Goal: Complete application form

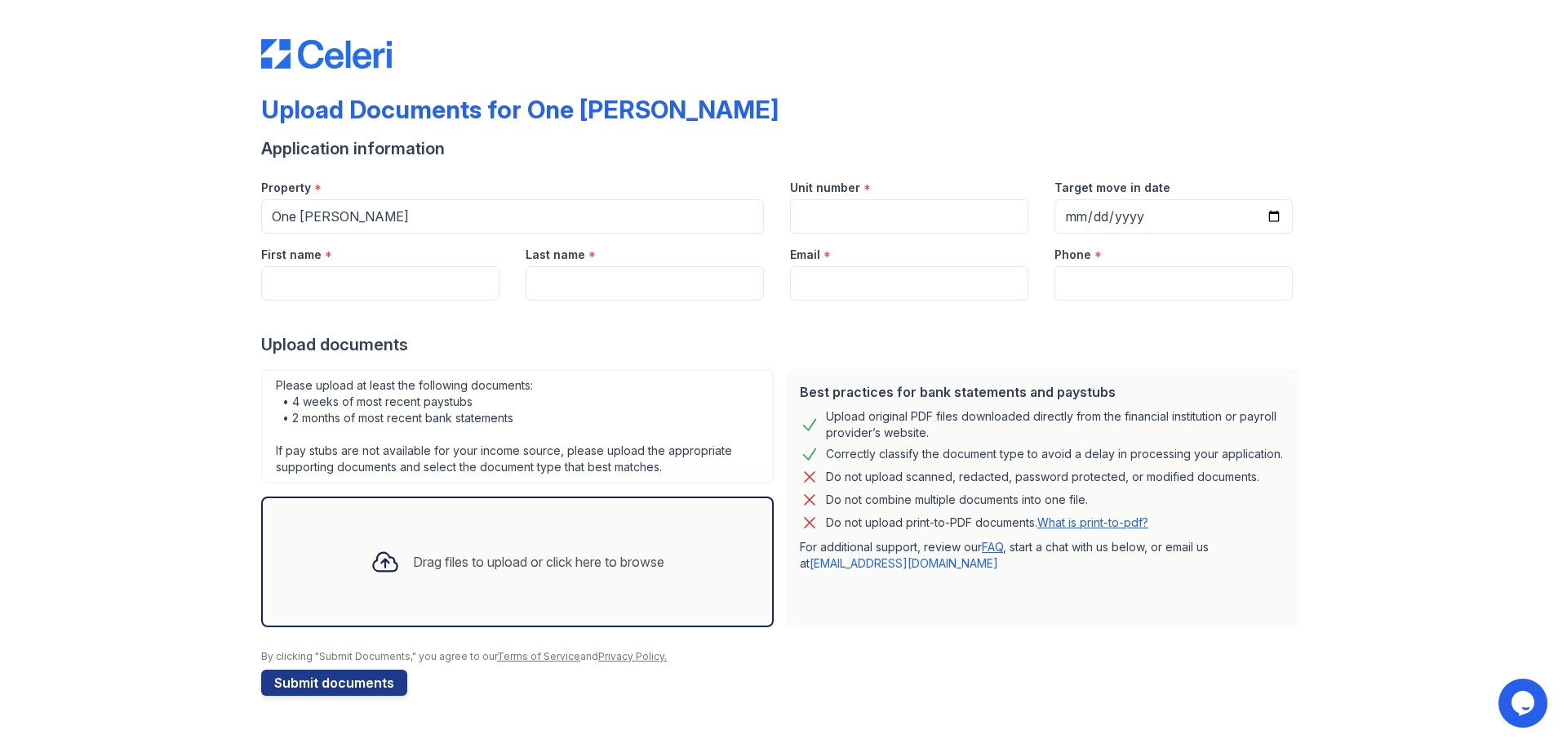
click at [384, 560] on icon at bounding box center [385, 561] width 29 height 29
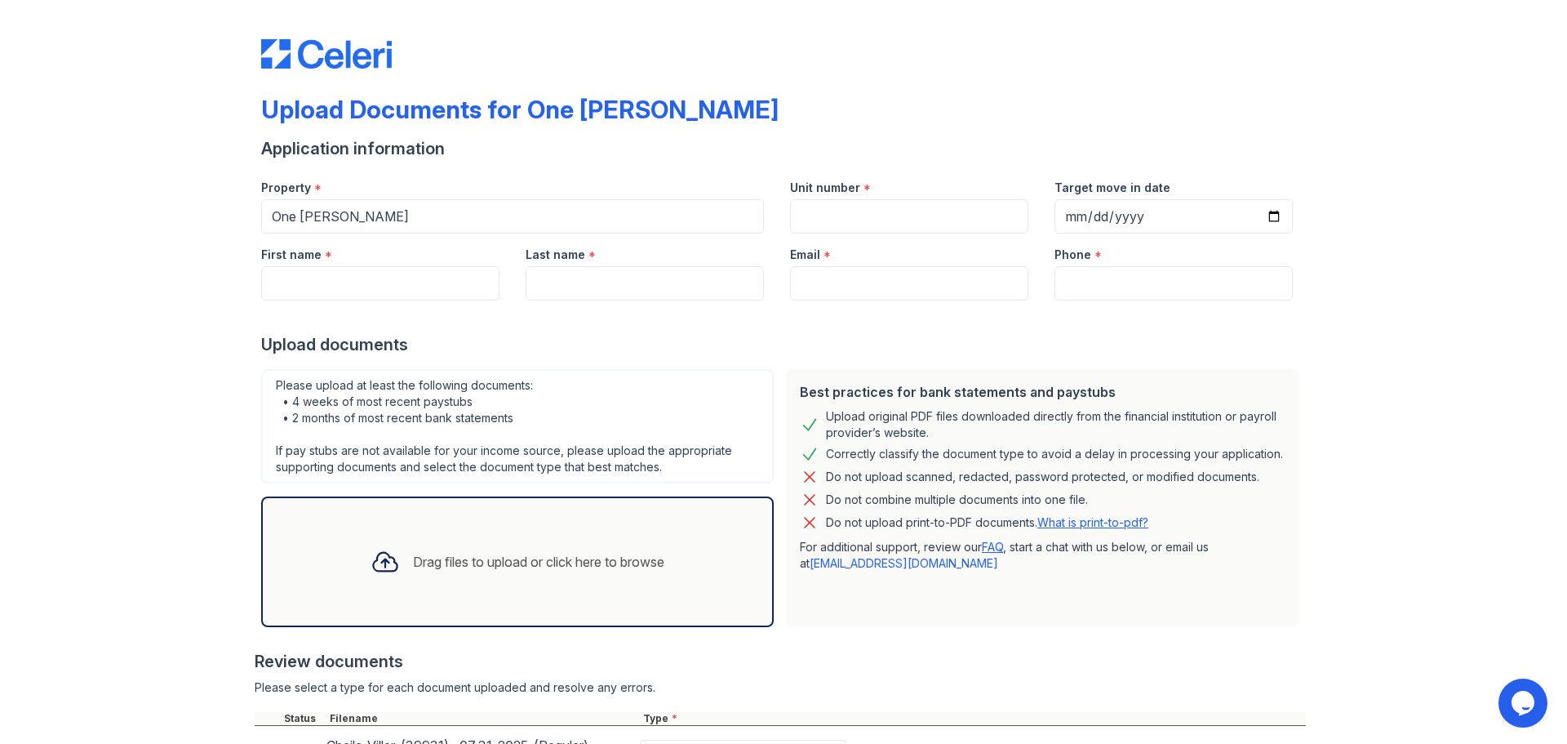
click at [372, 568] on icon at bounding box center [385, 561] width 29 height 29
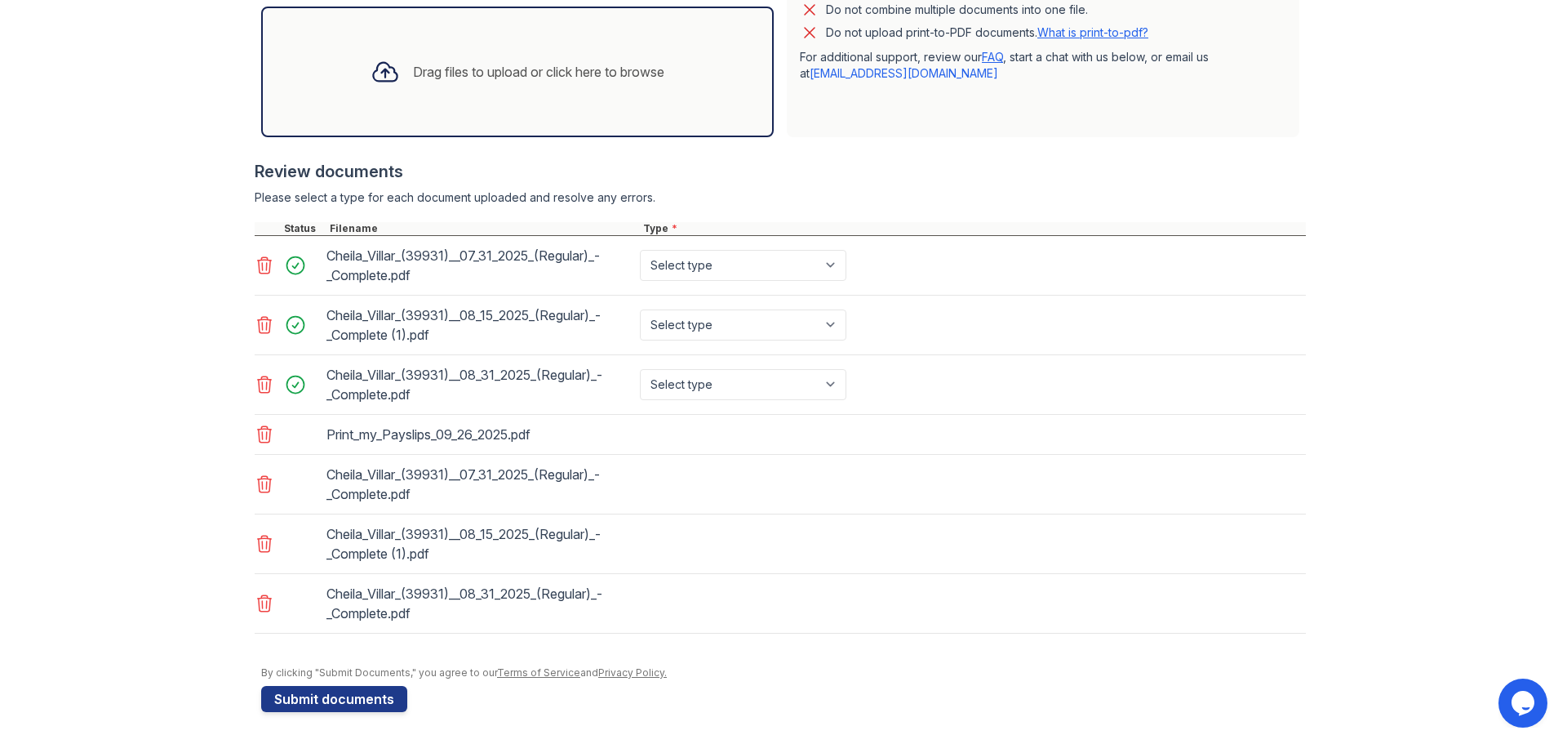
scroll to position [163, 0]
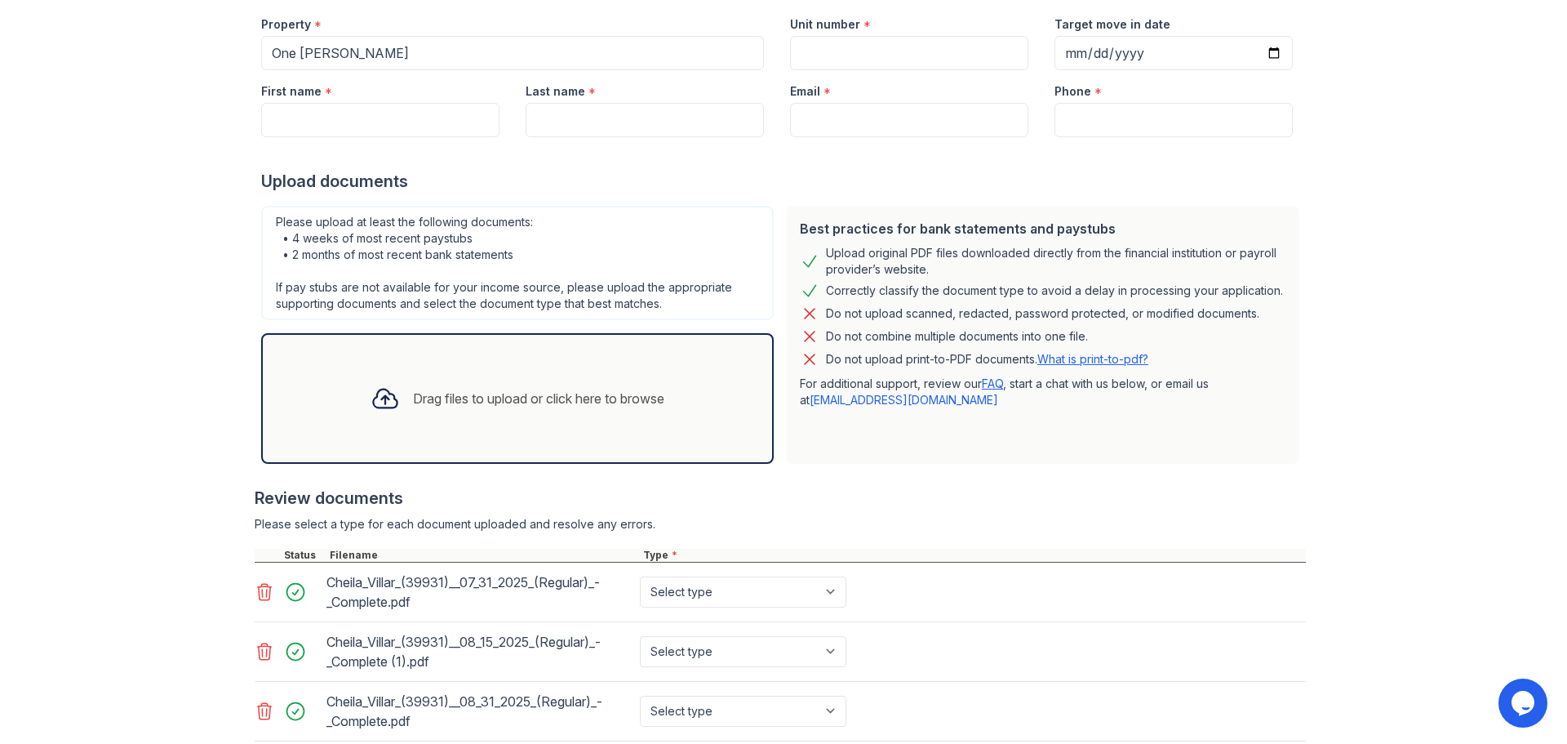
click at [374, 400] on icon at bounding box center [385, 398] width 24 height 19
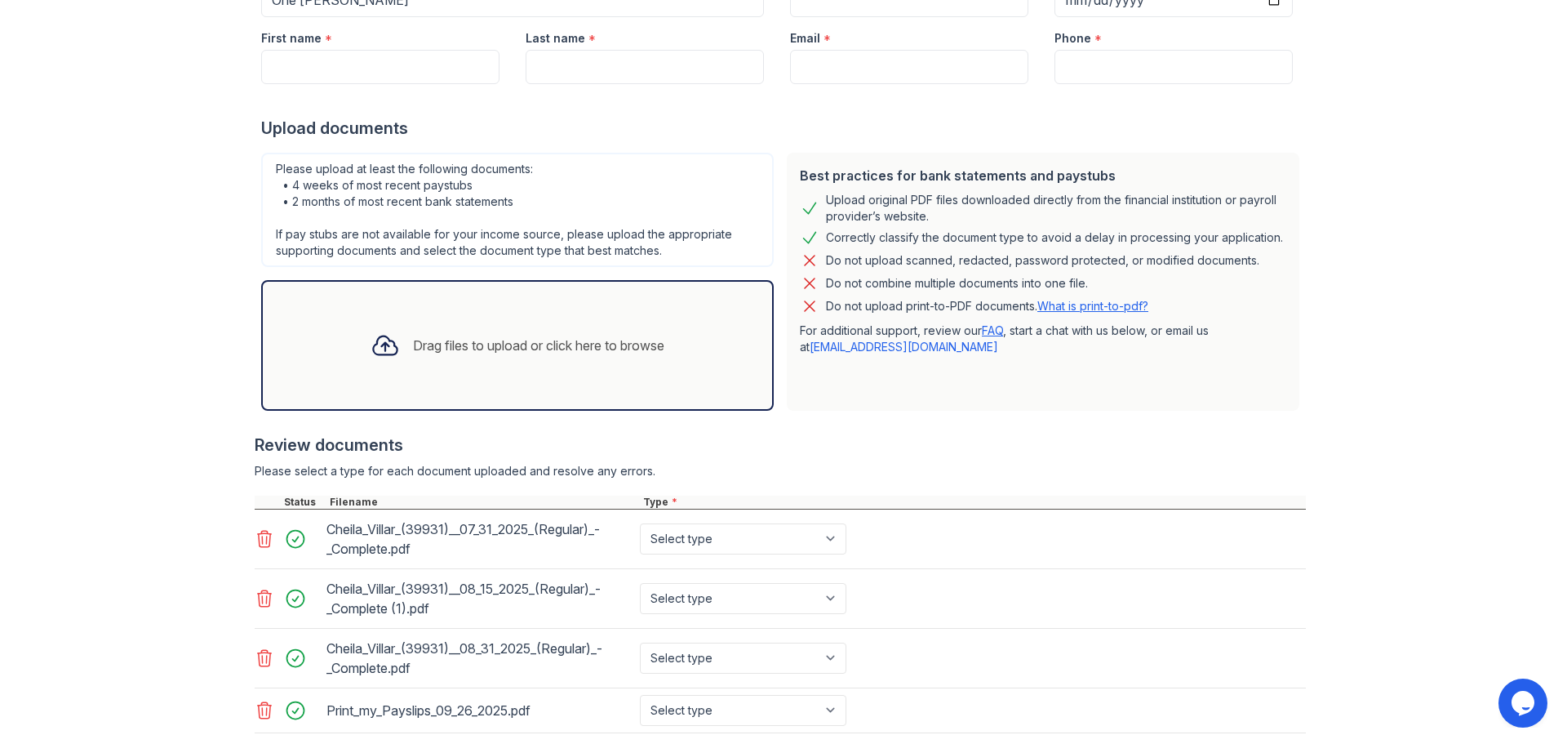
scroll to position [245, 0]
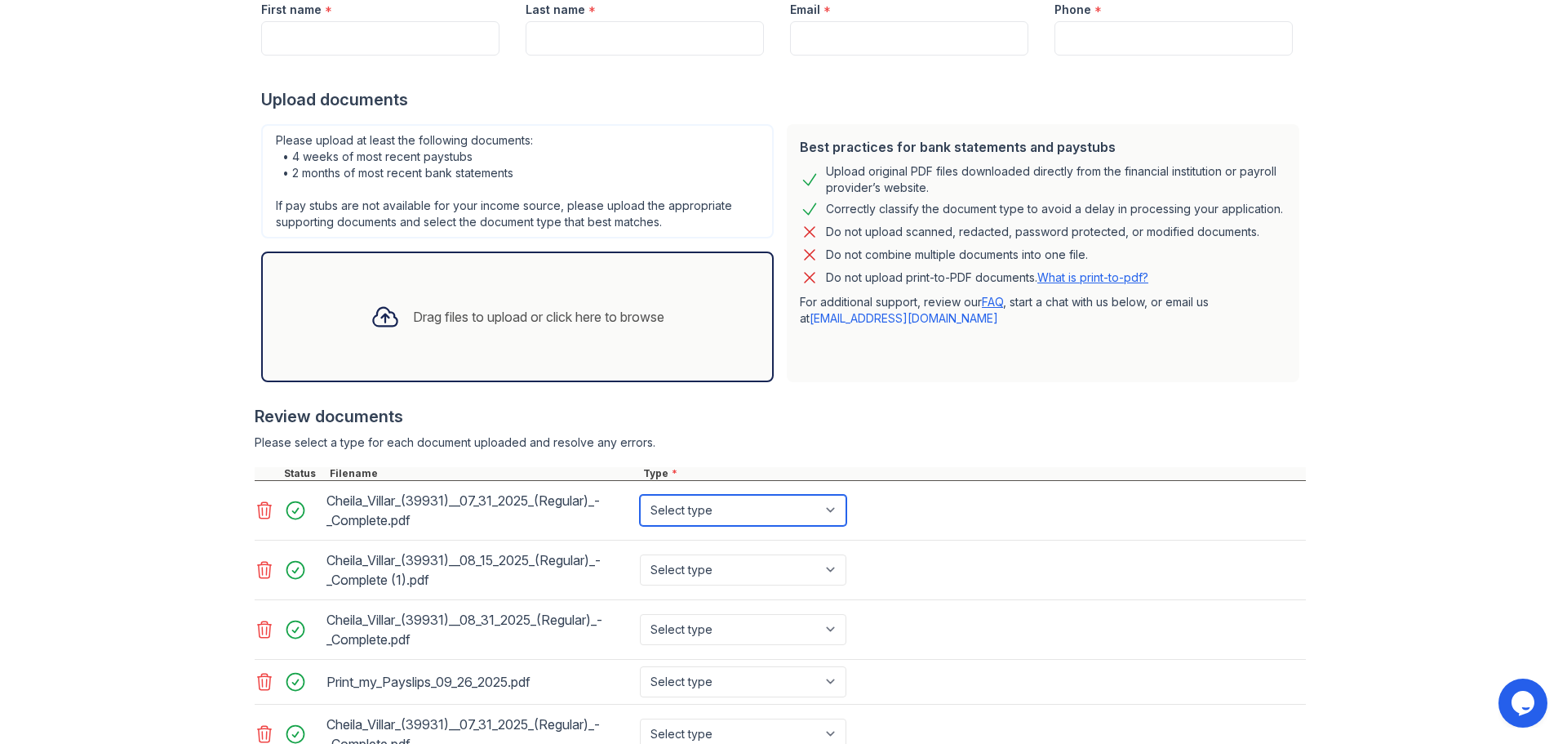
click at [831, 515] on select "Select type Paystub Bank Statement Offer Letter Tax Documents Benefit Award Let…" at bounding box center [743, 510] width 207 height 31
click at [1121, 548] on div "Cheila_Villar_(39931)__08_15_2025_(Regular)_-_Complete (1).pdf Select type Pays…" at bounding box center [781, 570] width 1052 height 60
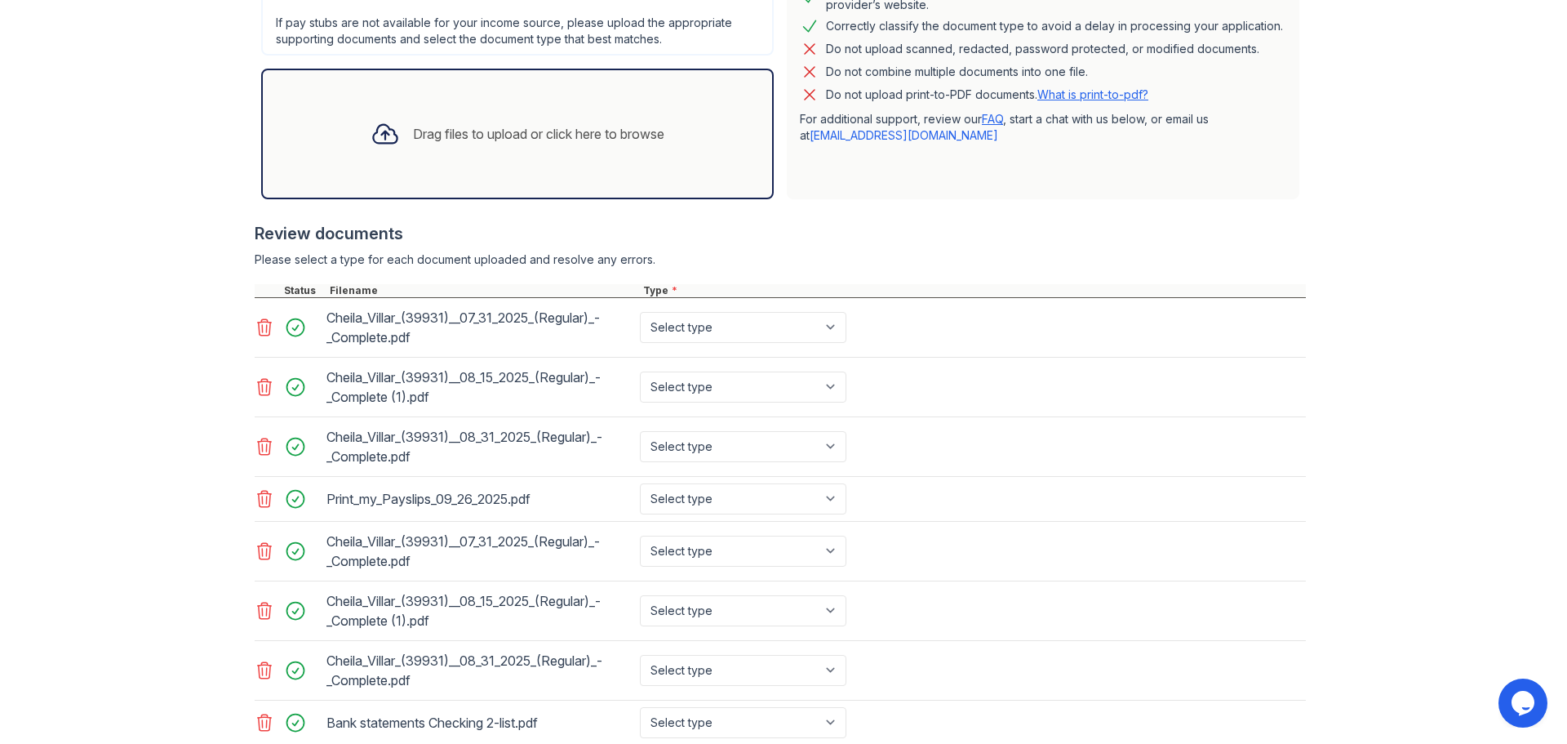
scroll to position [571, 0]
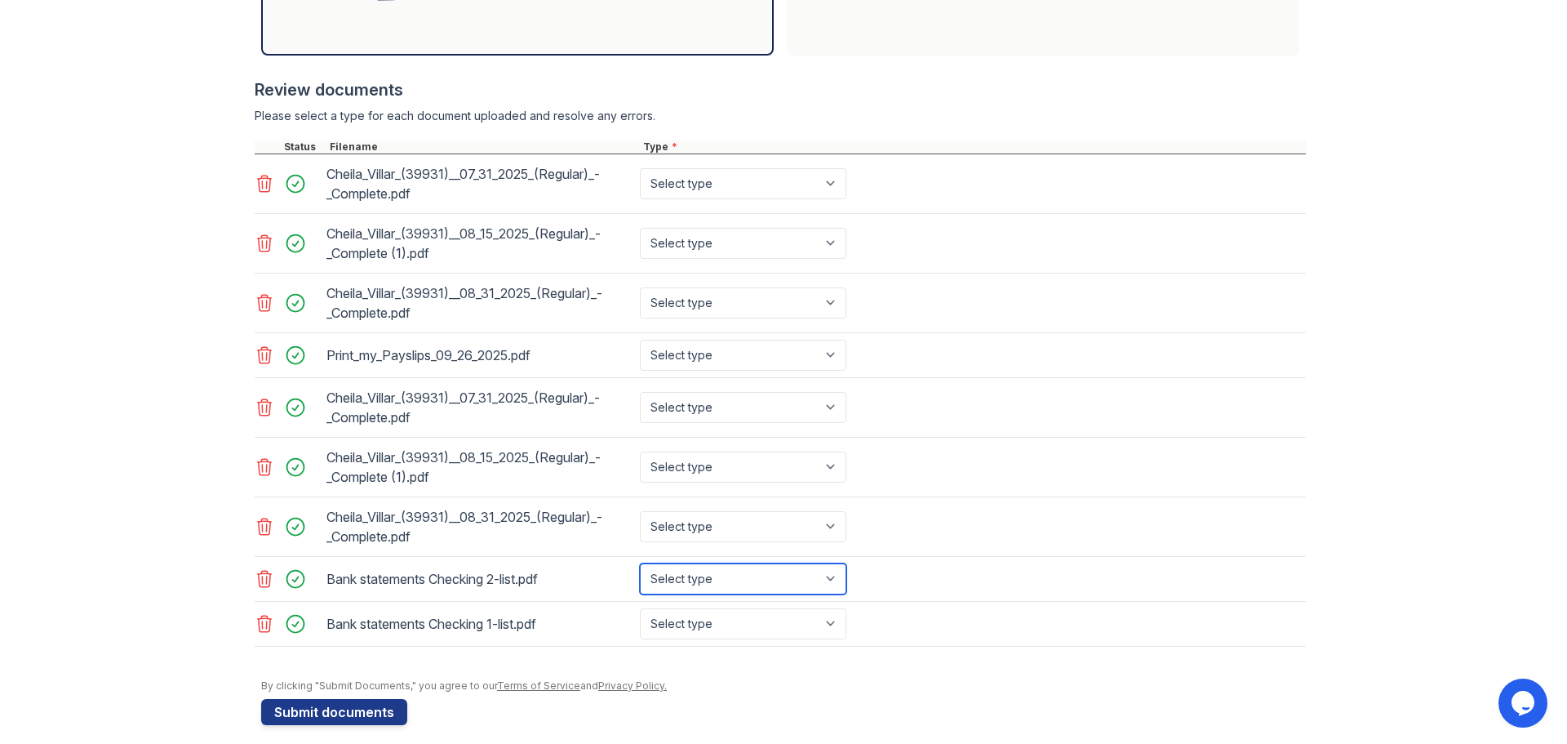
click at [824, 582] on select "Select type Paystub Bank Statement Offer Letter Tax Documents Benefit Award Let…" at bounding box center [743, 578] width 207 height 31
select select "bank_statement"
click at [640, 563] on select "Select type Paystub Bank Statement Offer Letter Tax Documents Benefit Award Let…" at bounding box center [743, 578] width 207 height 31
click at [834, 622] on select "Select type Paystub Bank Statement Offer Letter Tax Documents Benefit Award Let…" at bounding box center [743, 623] width 207 height 31
select select "bank_statement"
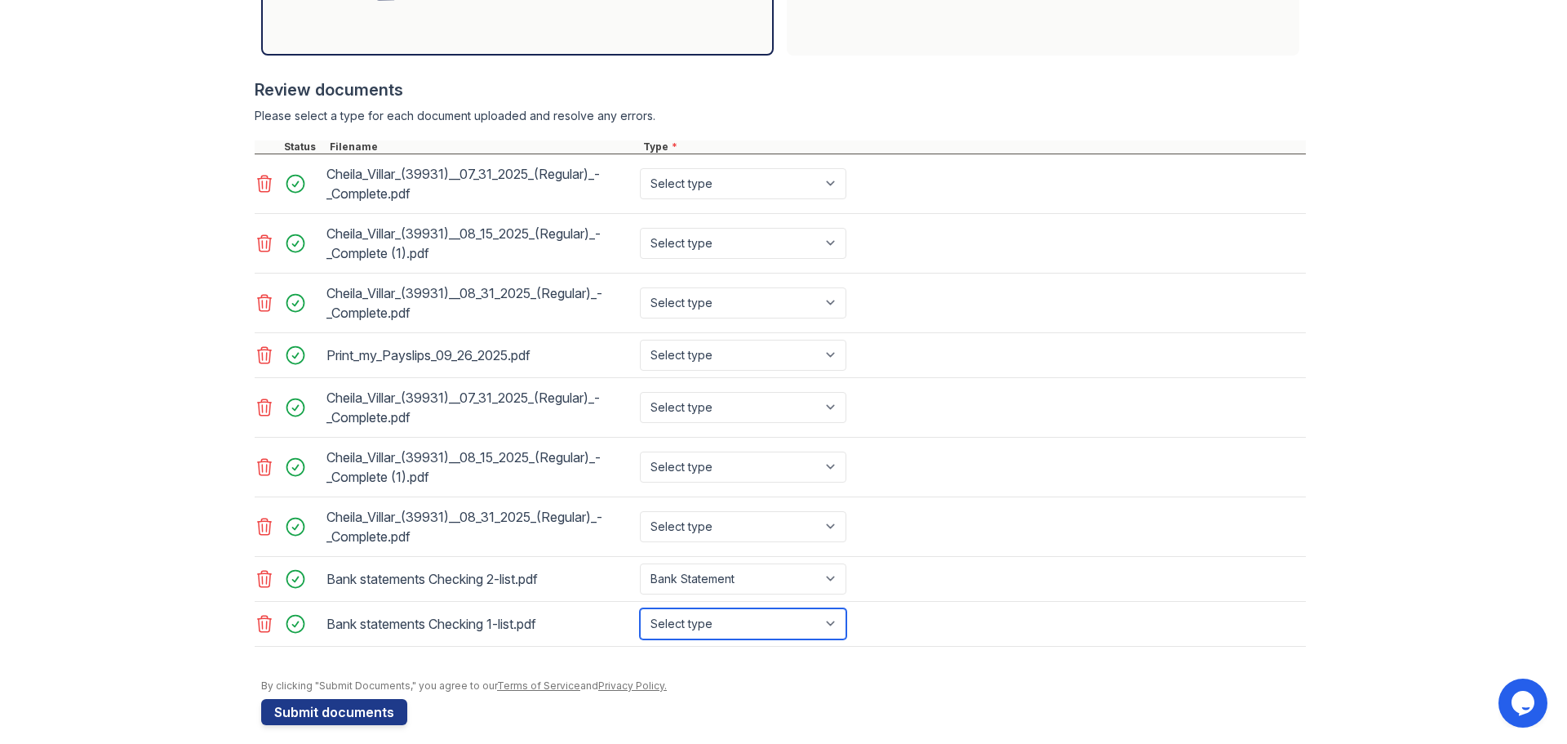
click at [640, 608] on select "Select type Paystub Bank Statement Offer Letter Tax Documents Benefit Award Let…" at bounding box center [743, 623] width 207 height 31
click at [818, 186] on select "Select type Paystub Bank Statement Offer Letter Tax Documents Benefit Award Let…" at bounding box center [743, 183] width 207 height 31
select select "paystub"
click at [640, 168] on select "Select type Paystub Bank Statement Offer Letter Tax Documents Benefit Award Let…" at bounding box center [743, 183] width 207 height 31
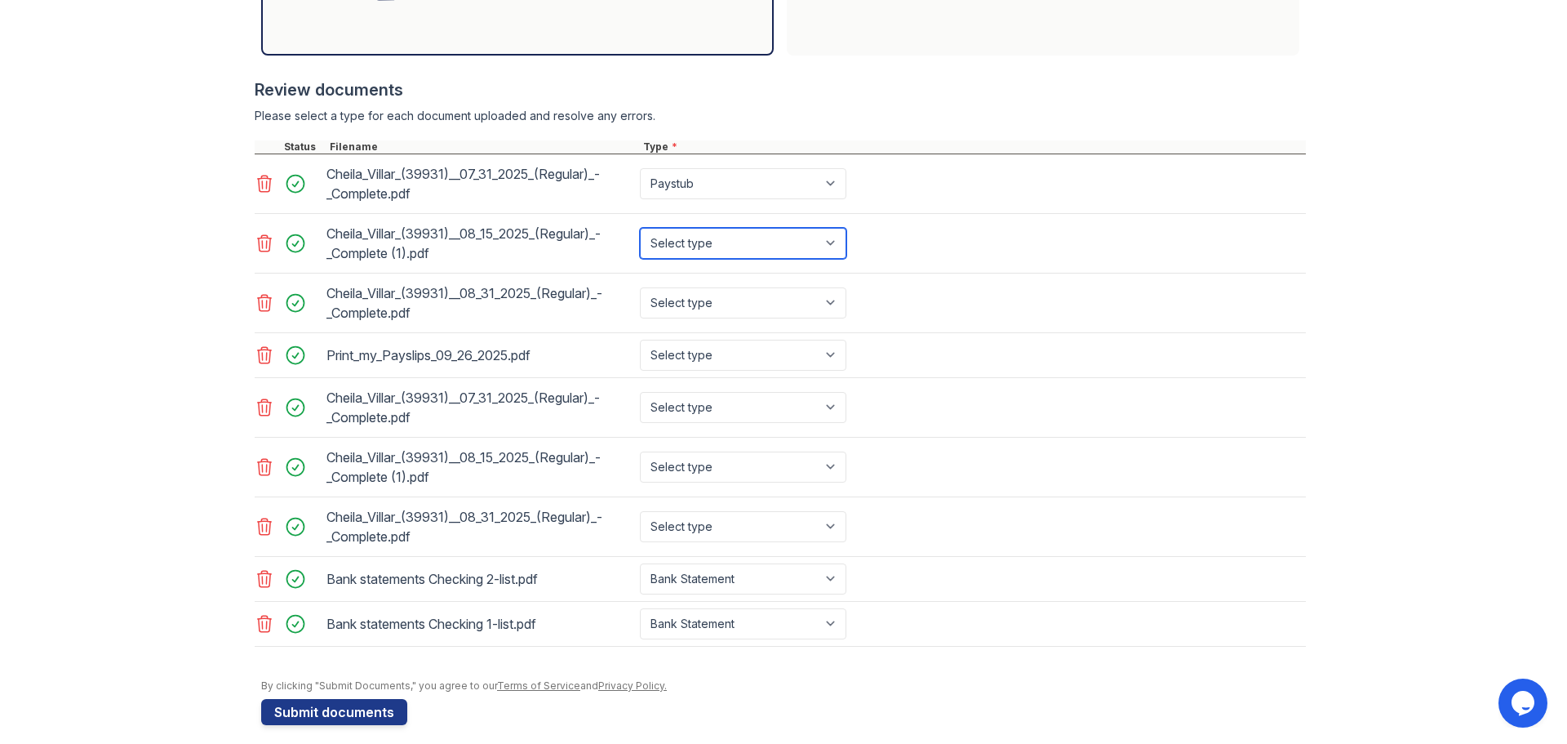
click at [835, 243] on select "Select type Paystub Bank Statement Offer Letter Tax Documents Benefit Award Let…" at bounding box center [743, 243] width 207 height 31
select select "paystub"
click at [640, 228] on select "Select type Paystub Bank Statement Offer Letter Tax Documents Benefit Award Let…" at bounding box center [743, 243] width 207 height 31
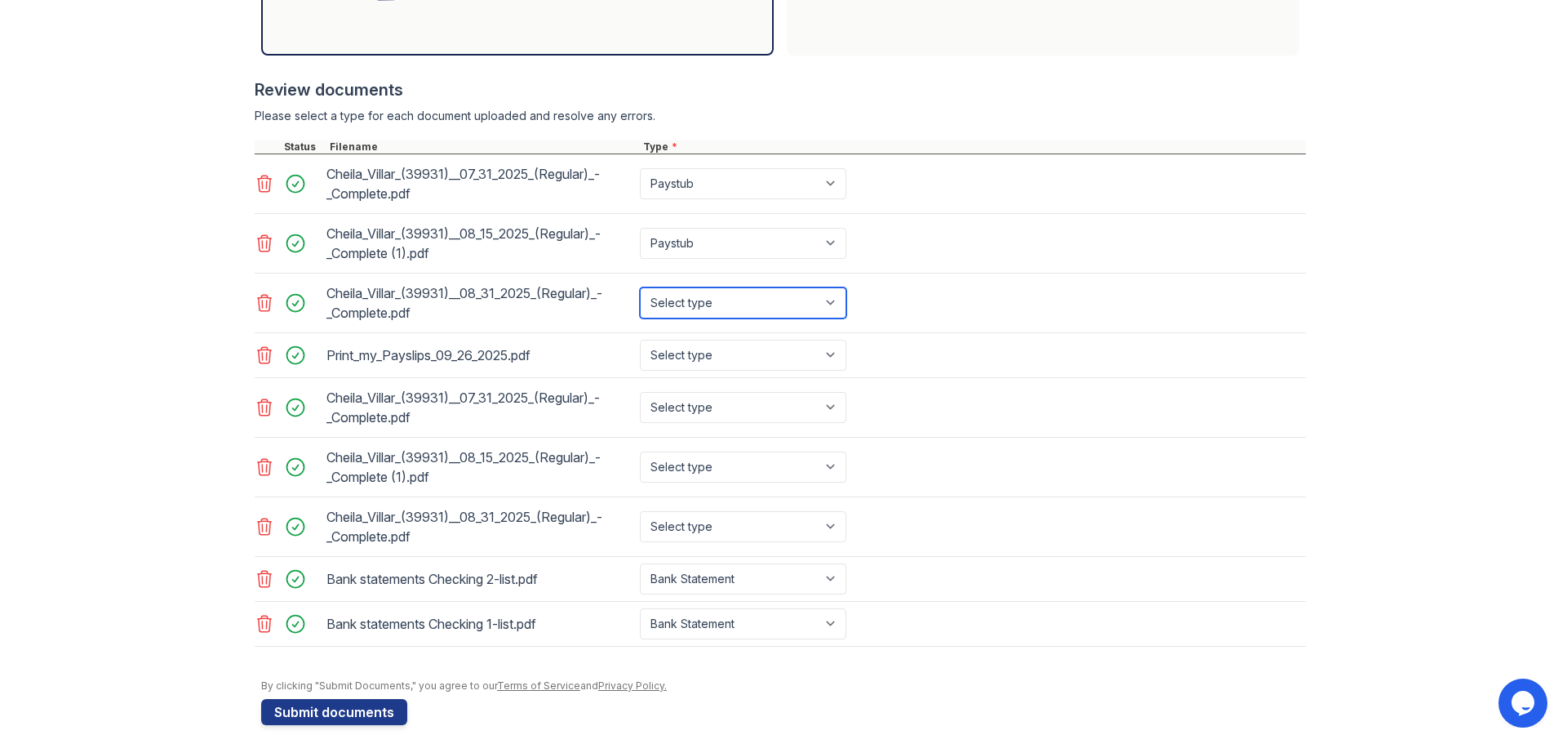
click at [834, 313] on select "Select type Paystub Bank Statement Offer Letter Tax Documents Benefit Award Let…" at bounding box center [743, 302] width 207 height 31
select select "paystub"
click at [640, 287] on select "Select type Paystub Bank Statement Offer Letter Tax Documents Benefit Award Let…" at bounding box center [743, 302] width 207 height 31
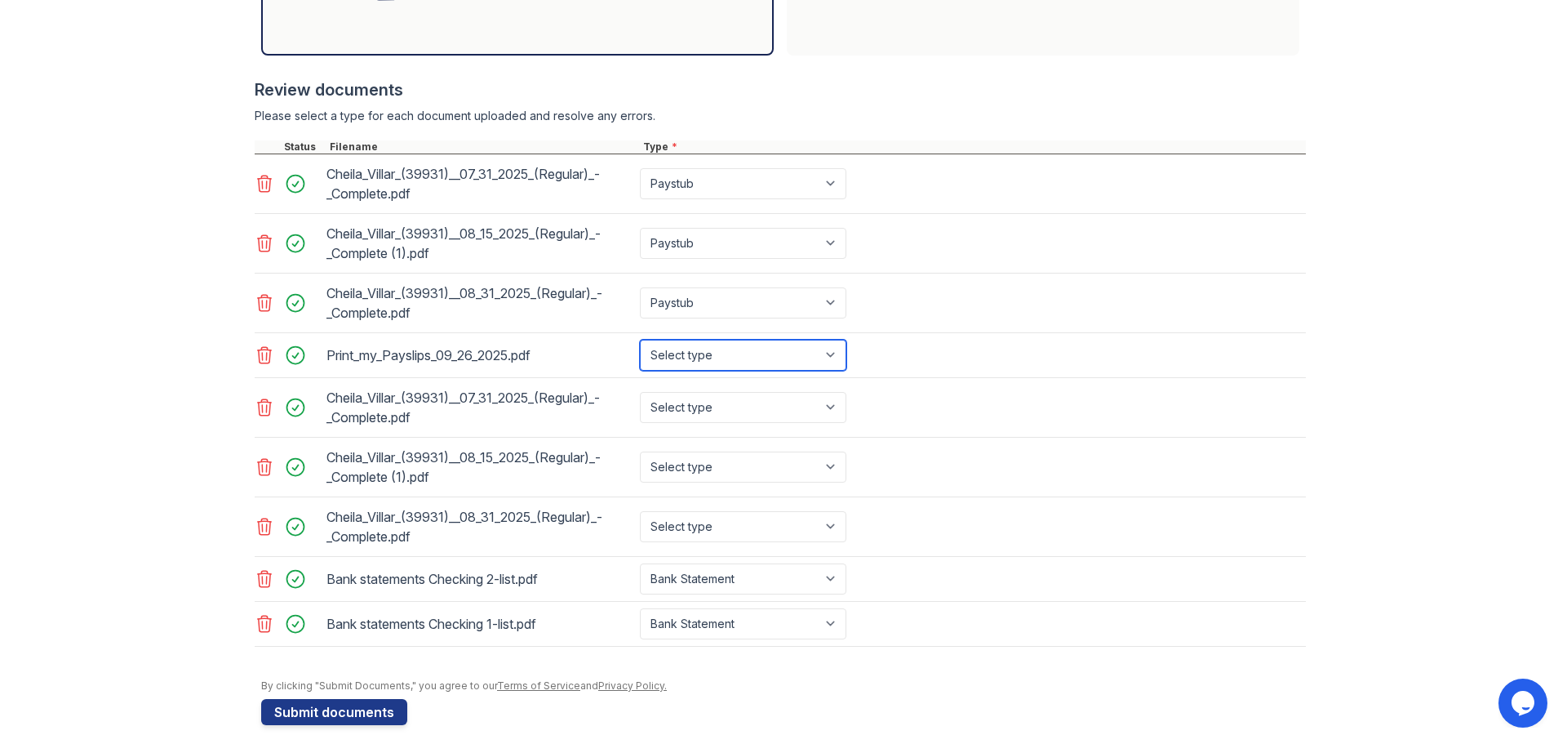
click at [834, 362] on select "Select type Paystub Bank Statement Offer Letter Tax Documents Benefit Award Let…" at bounding box center [743, 355] width 207 height 31
select select "paystub"
click at [640, 340] on select "Select type Paystub Bank Statement Offer Letter Tax Documents Benefit Award Let…" at bounding box center [743, 355] width 207 height 31
click at [260, 403] on icon at bounding box center [265, 408] width 20 height 20
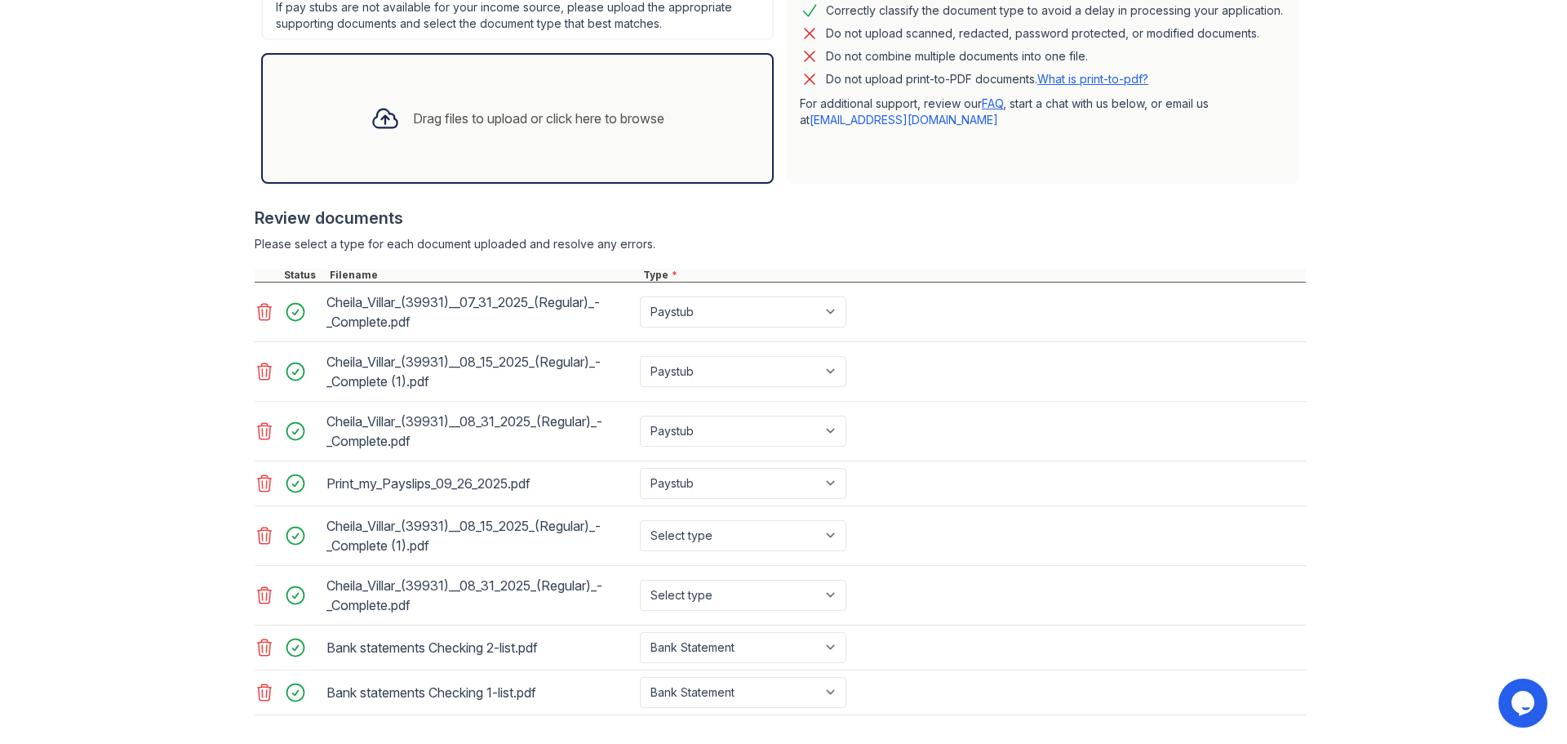
scroll to position [444, 0]
click at [261, 536] on icon at bounding box center [265, 535] width 20 height 20
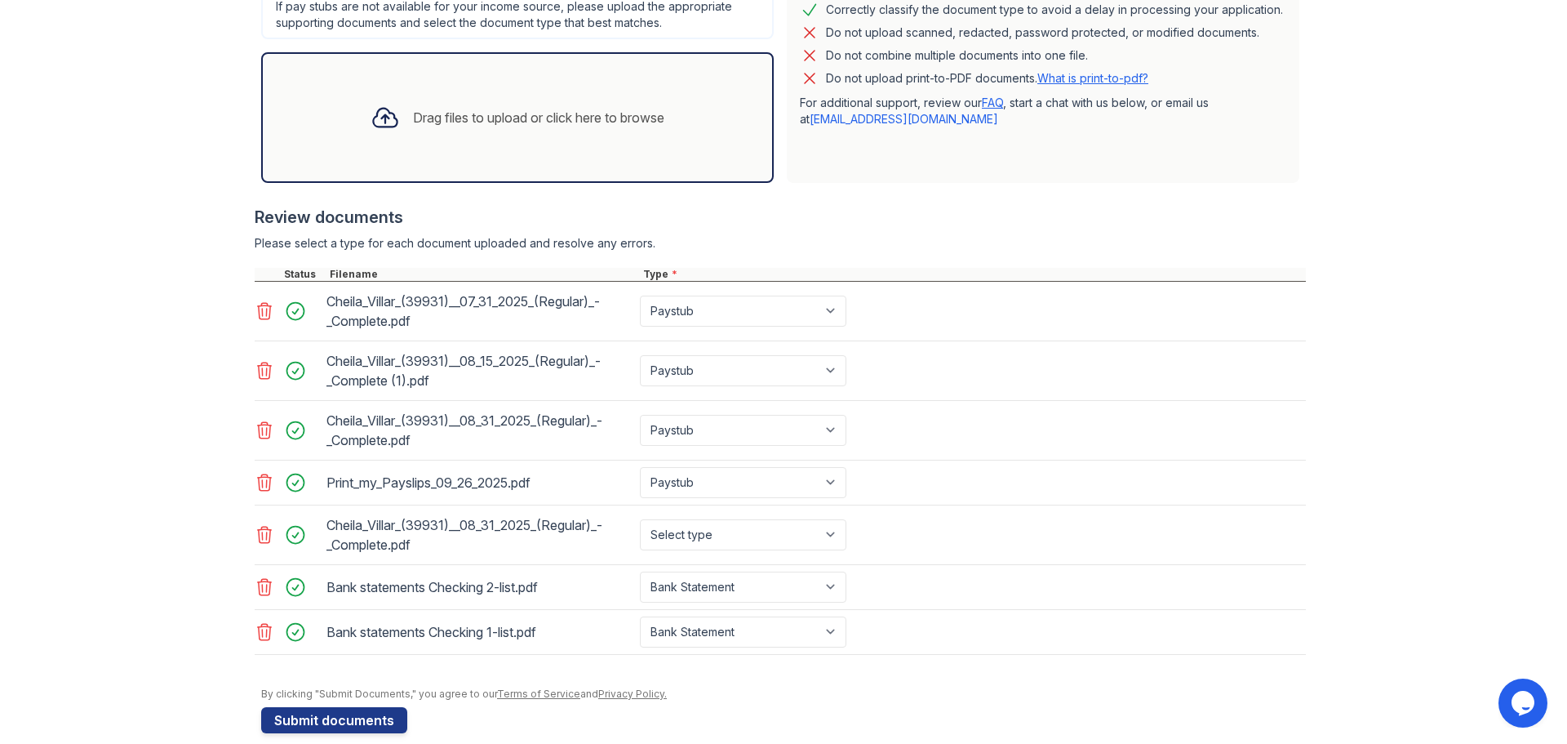
click at [258, 531] on icon at bounding box center [265, 535] width 20 height 20
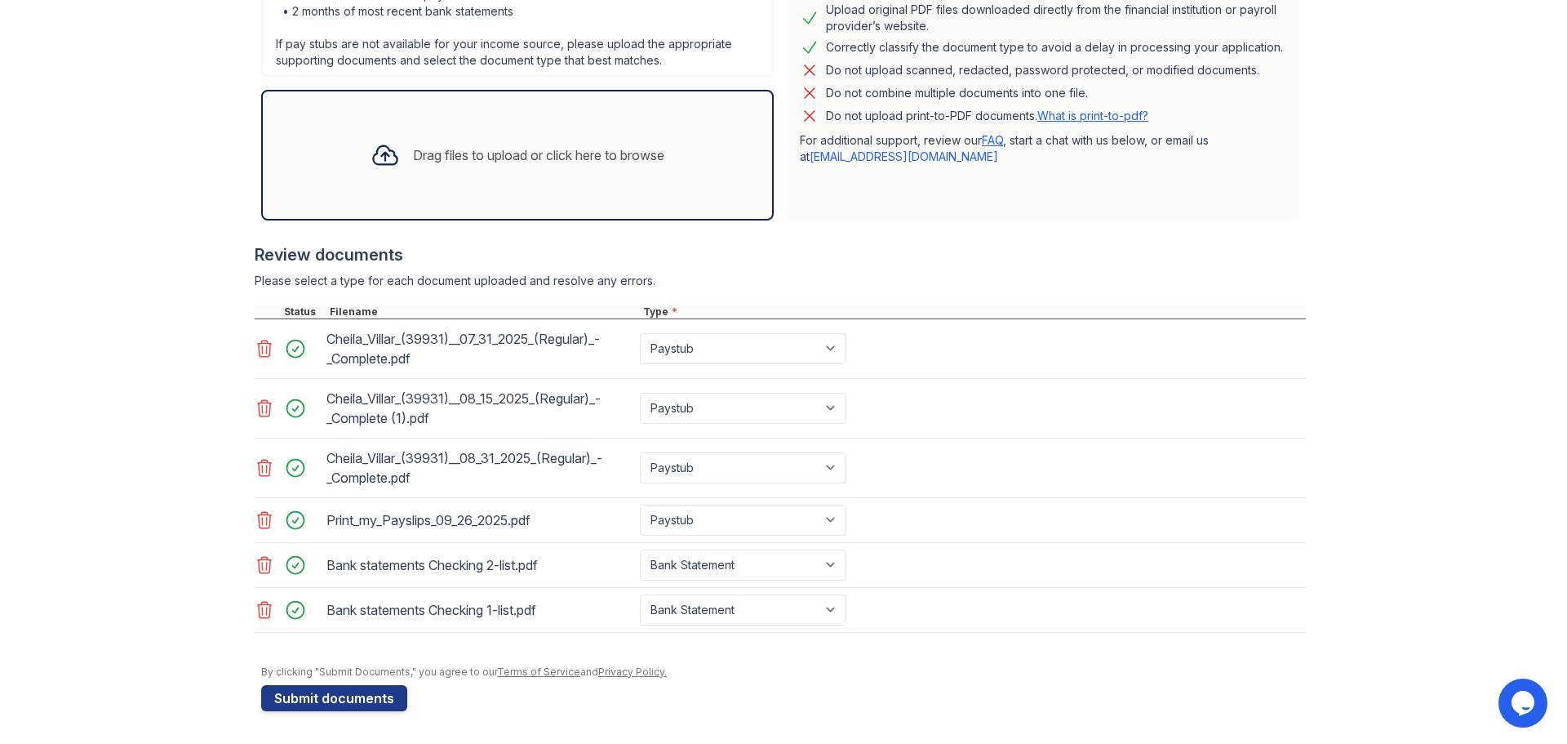
scroll to position [0, 0]
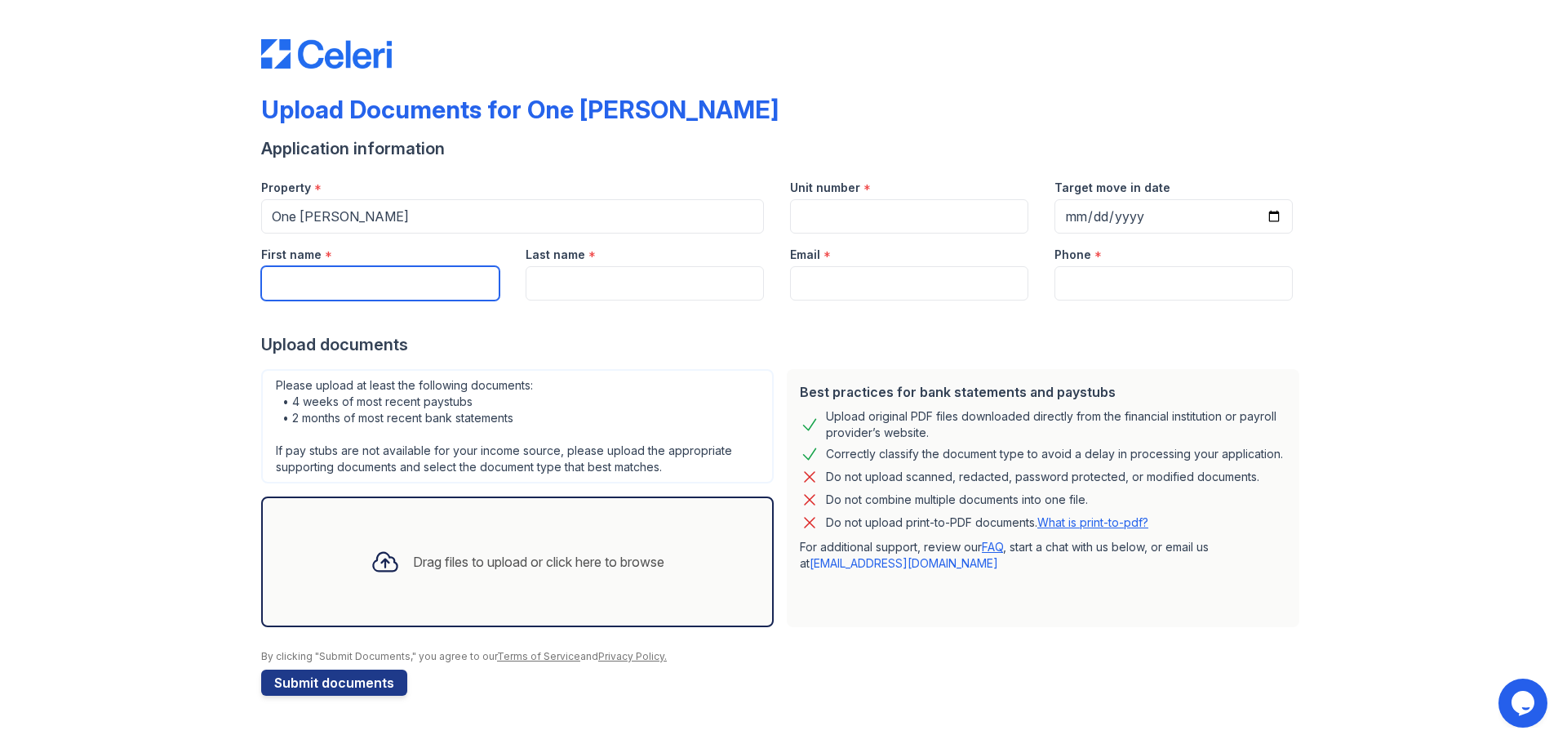
click at [409, 277] on input "First name" at bounding box center [380, 283] width 238 height 34
type input "Cheila"
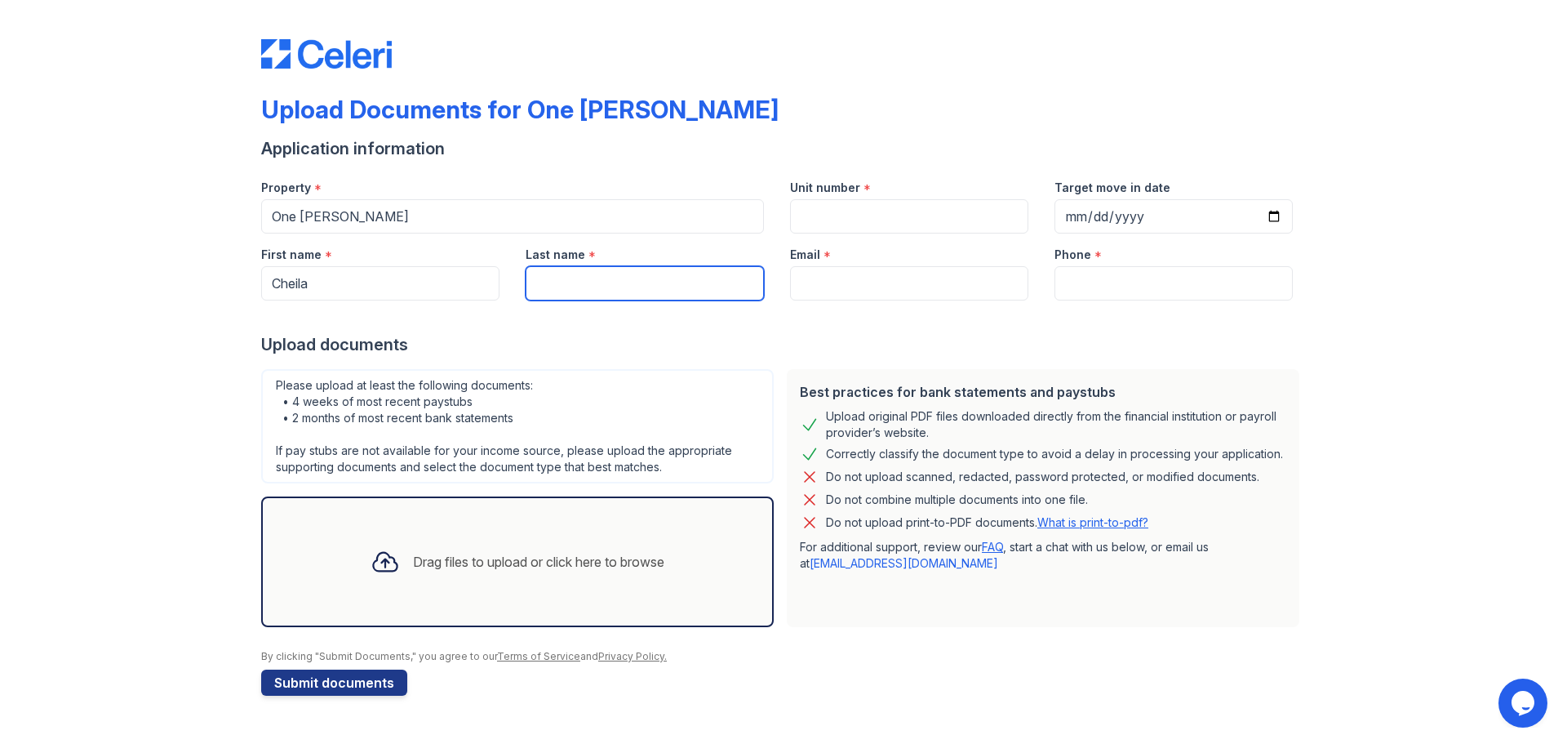
click at [617, 294] on input "Last name" at bounding box center [645, 283] width 238 height 34
type input "Villar"
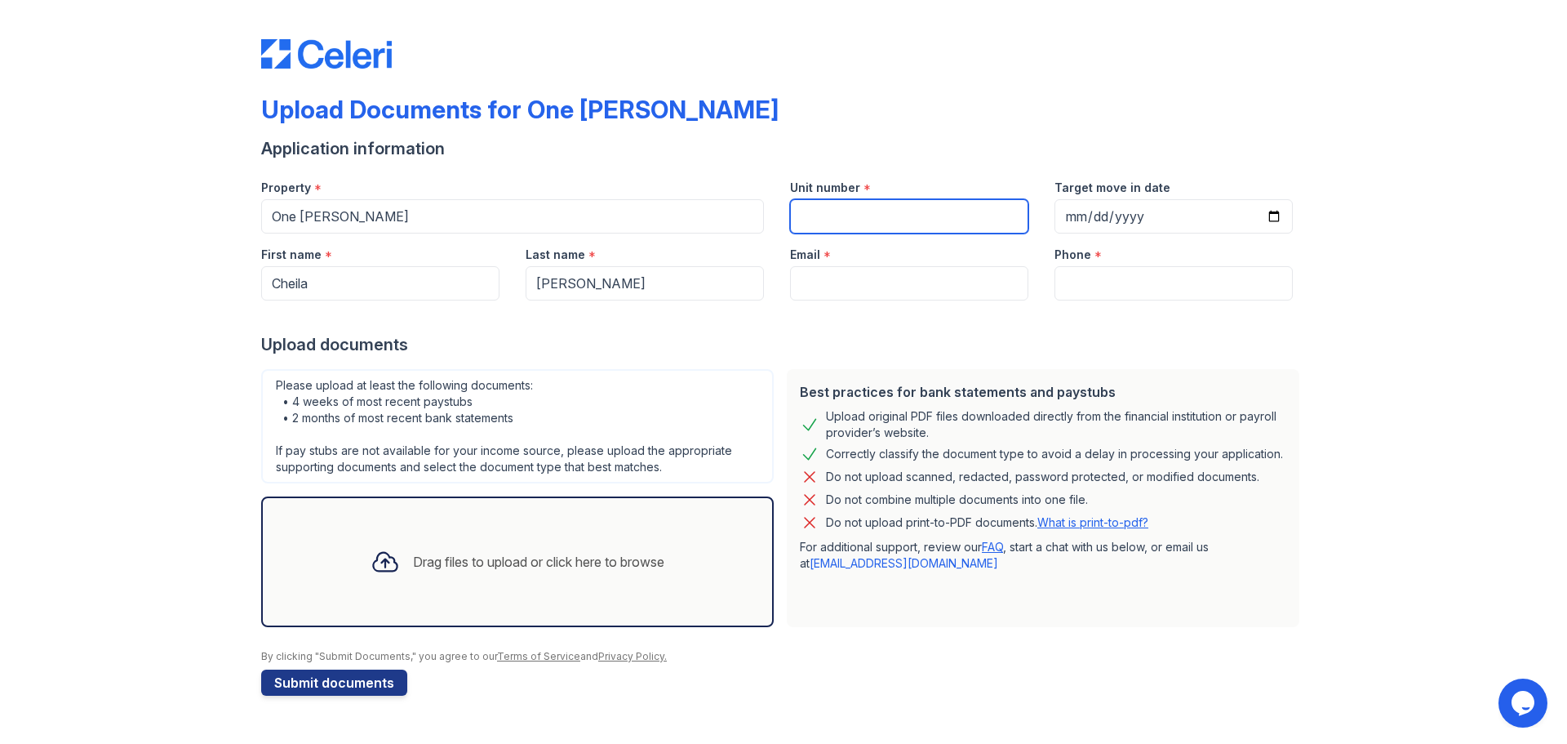
click at [859, 218] on input "Unit number" at bounding box center [909, 216] width 238 height 34
paste input "#2015"
type input "#2015"
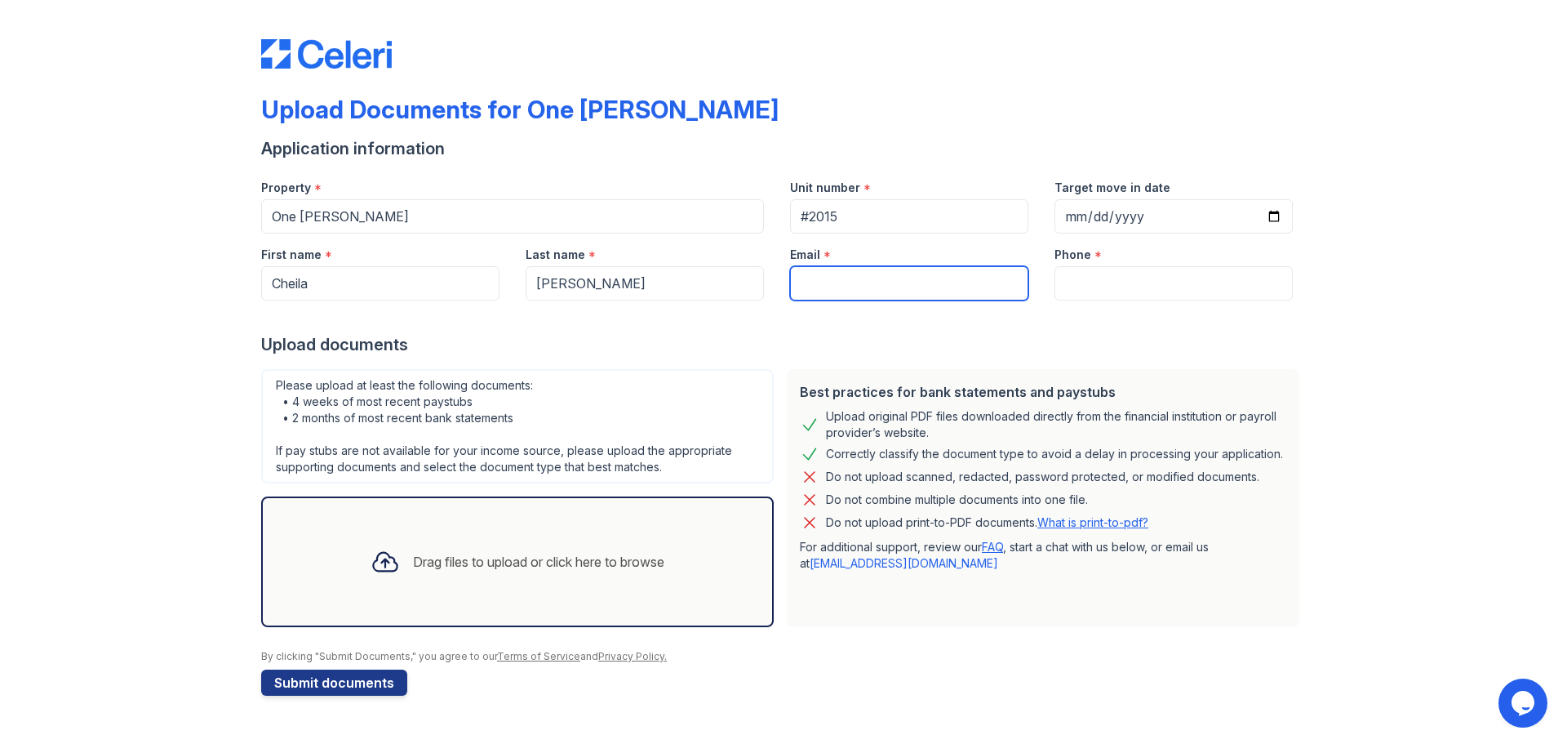
click at [876, 277] on input "Email" at bounding box center [909, 283] width 238 height 34
type input "cvillar38@gmail.com"
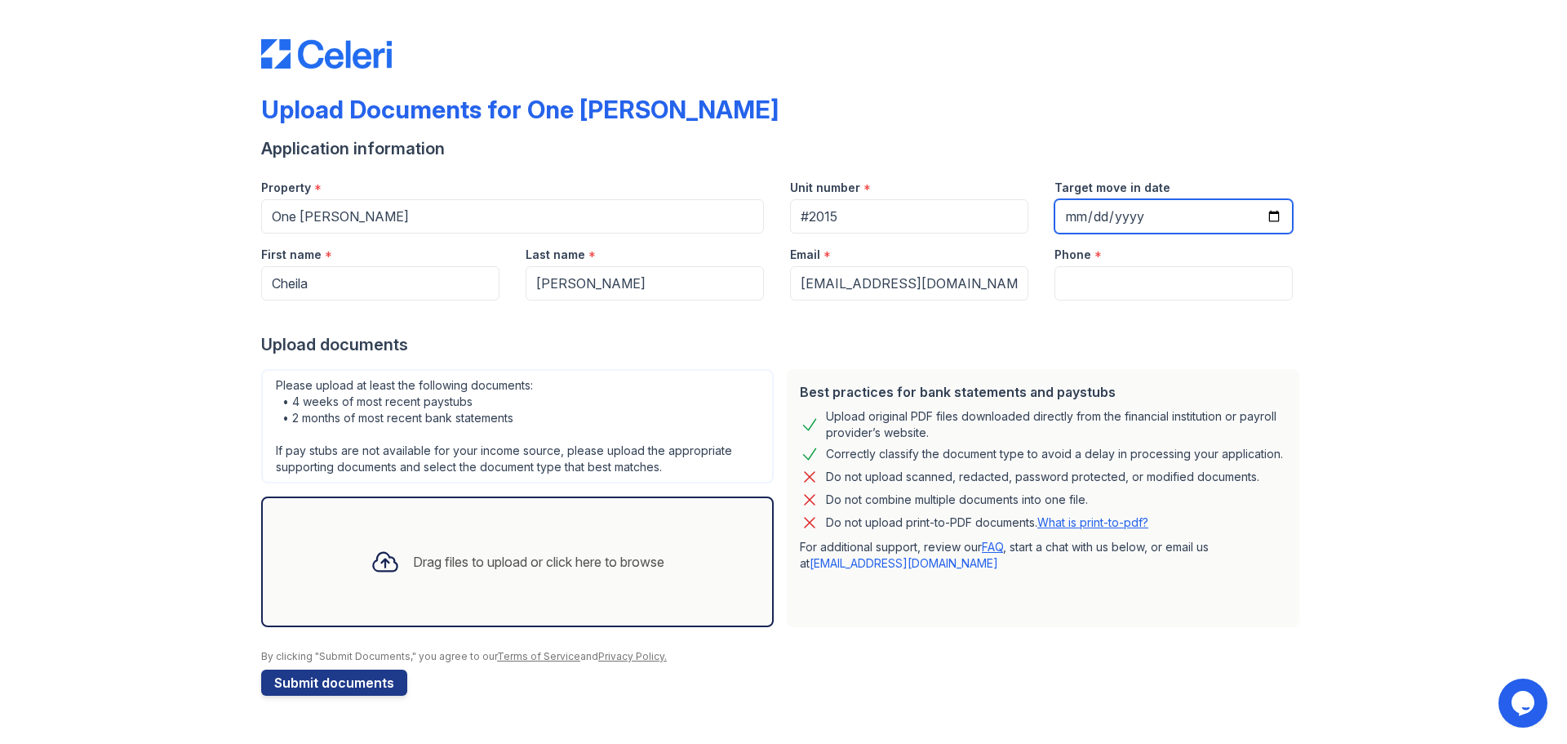
click at [1266, 203] on input "Target move in date" at bounding box center [1174, 216] width 238 height 34
click at [1273, 212] on input "Target move in date" at bounding box center [1174, 216] width 238 height 34
type input "2025-11-01"
click at [1394, 326] on div "Upload Documents for One Archer Application information Property * One Archer U…" at bounding box center [783, 364] width 1515 height 728
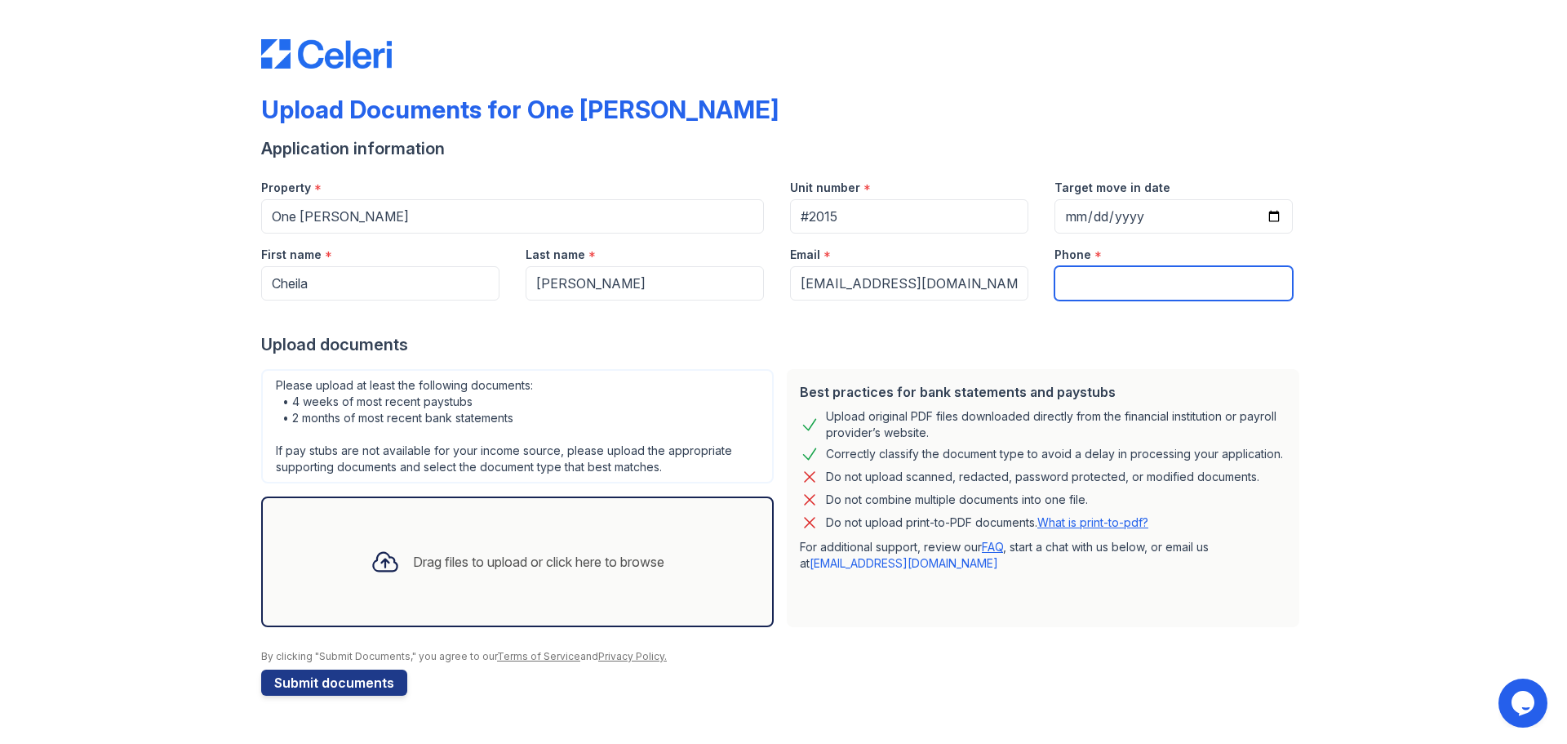
click at [1087, 287] on input "Phone" at bounding box center [1174, 283] width 238 height 34
type input "917 804-0790"
click at [1481, 712] on div "Upload Documents for One Archer Application information Property * One Archer U…" at bounding box center [783, 364] width 1515 height 728
click at [383, 560] on icon at bounding box center [385, 561] width 29 height 29
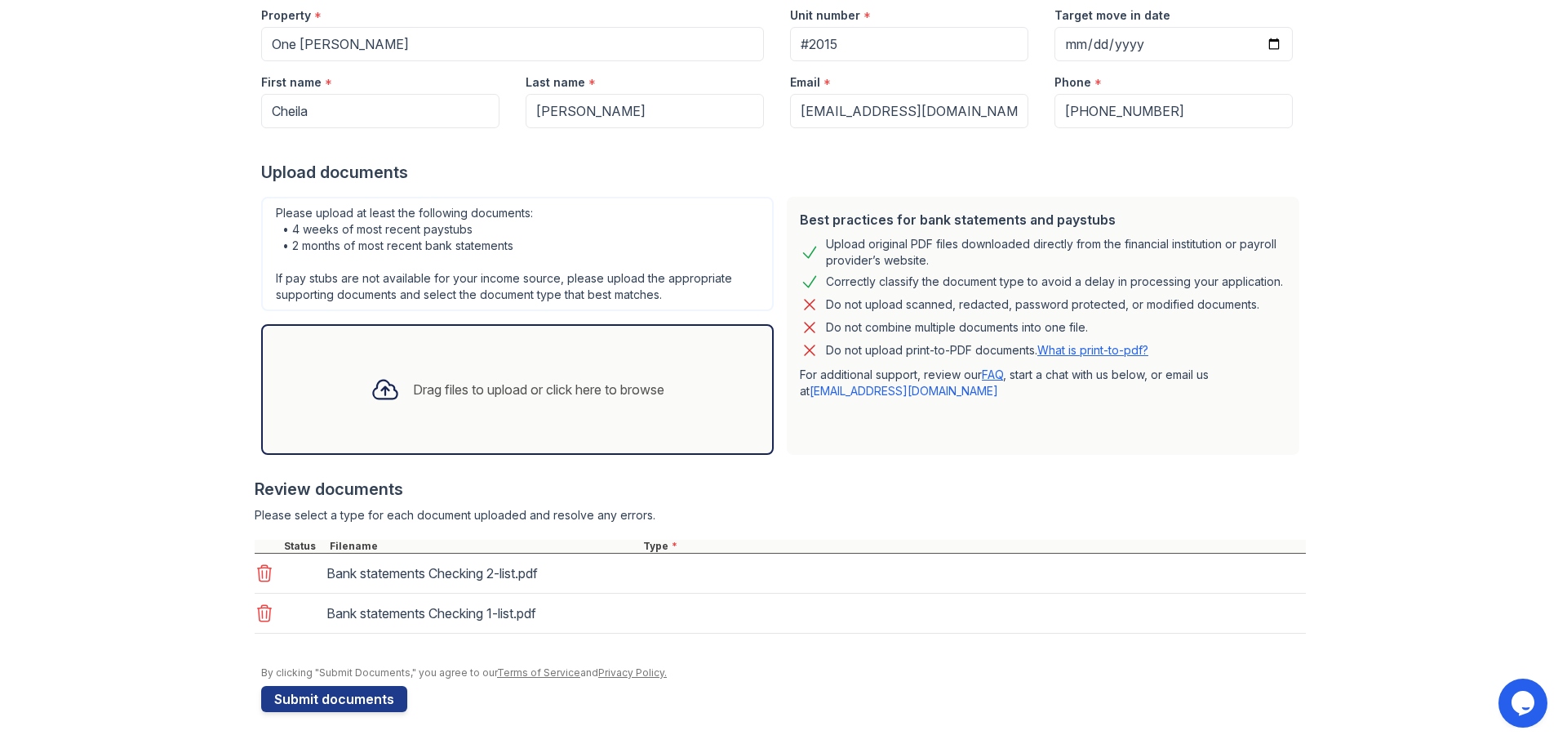
scroll to position [173, 0]
click at [380, 389] on icon at bounding box center [385, 388] width 29 height 29
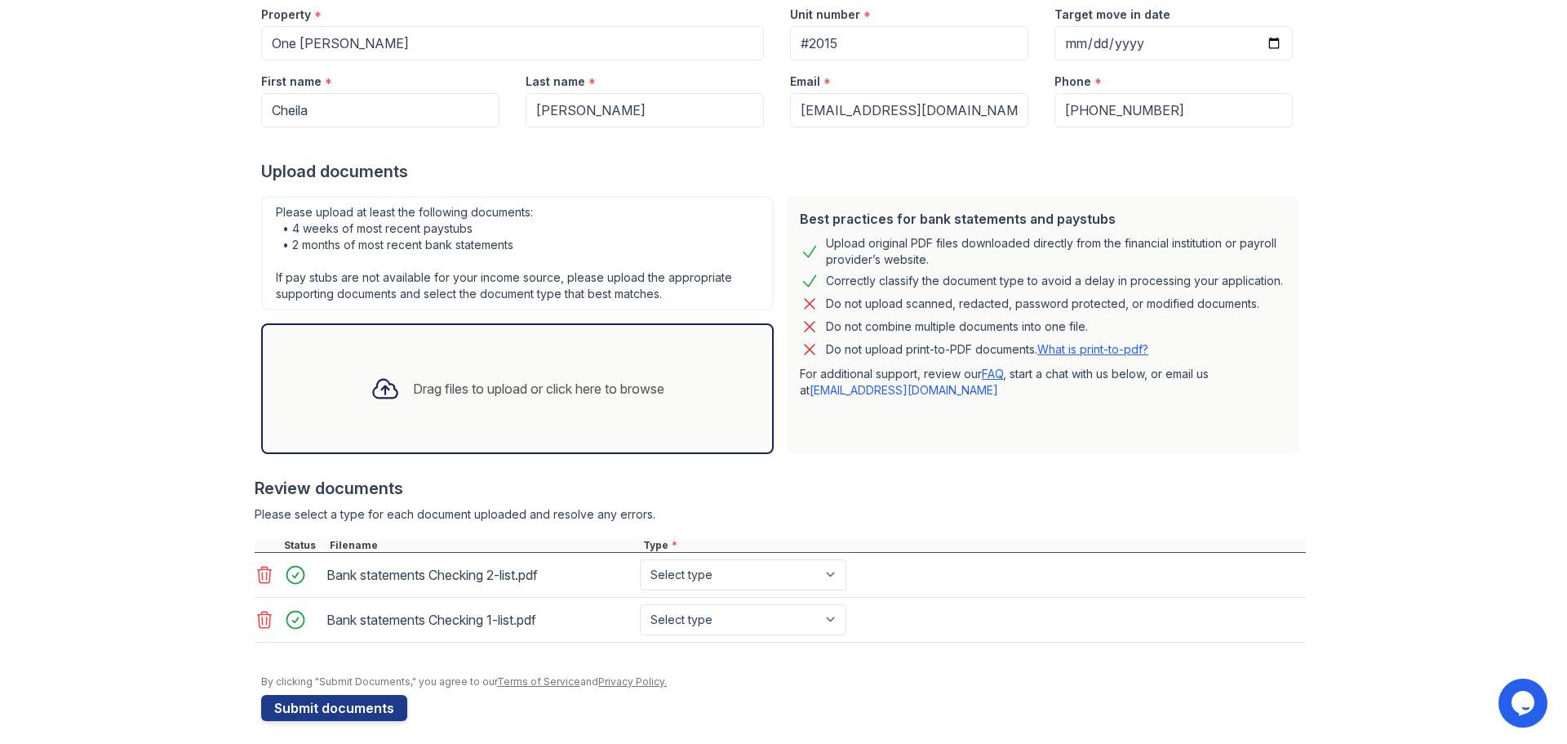
click at [372, 392] on icon at bounding box center [385, 388] width 29 height 29
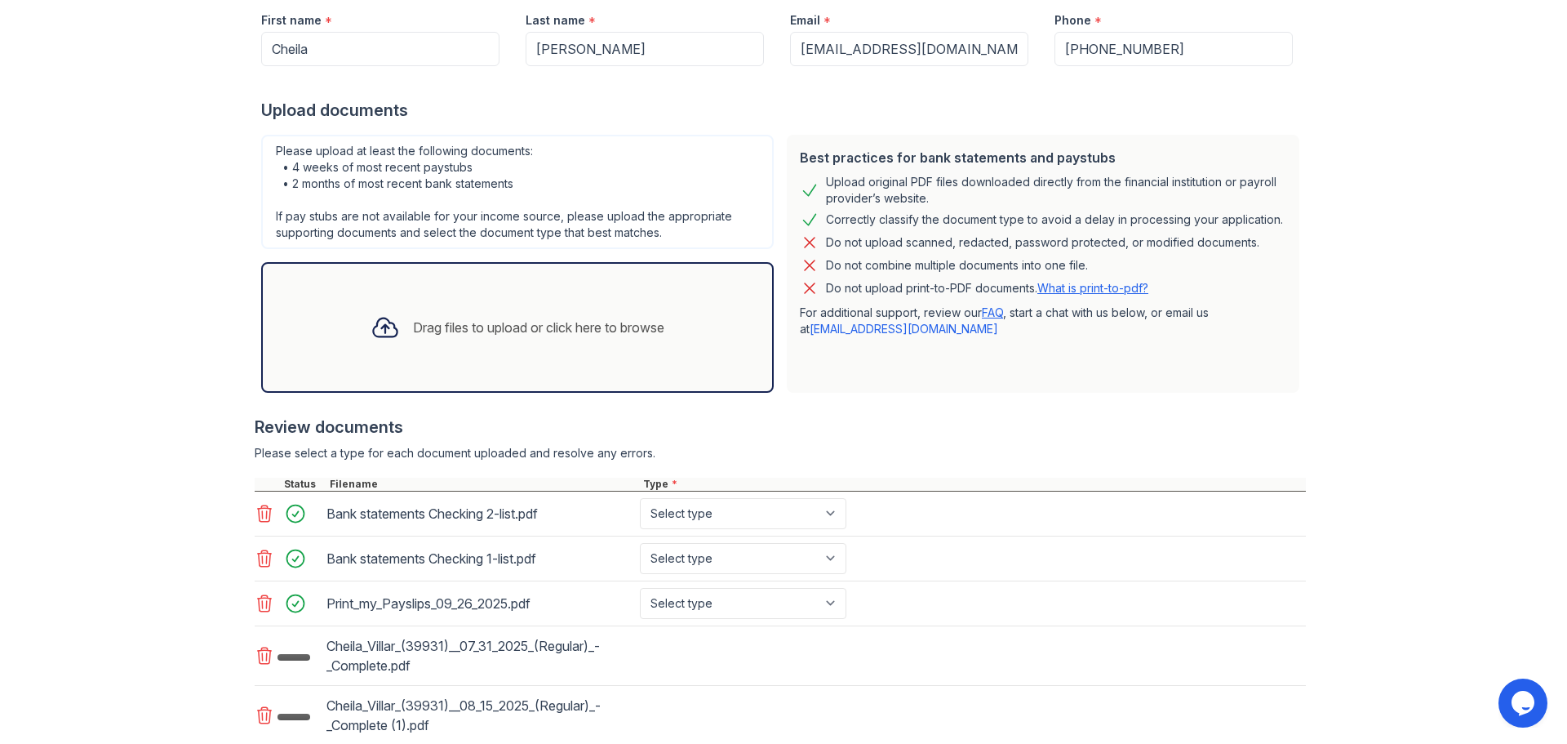
scroll to position [336, 0]
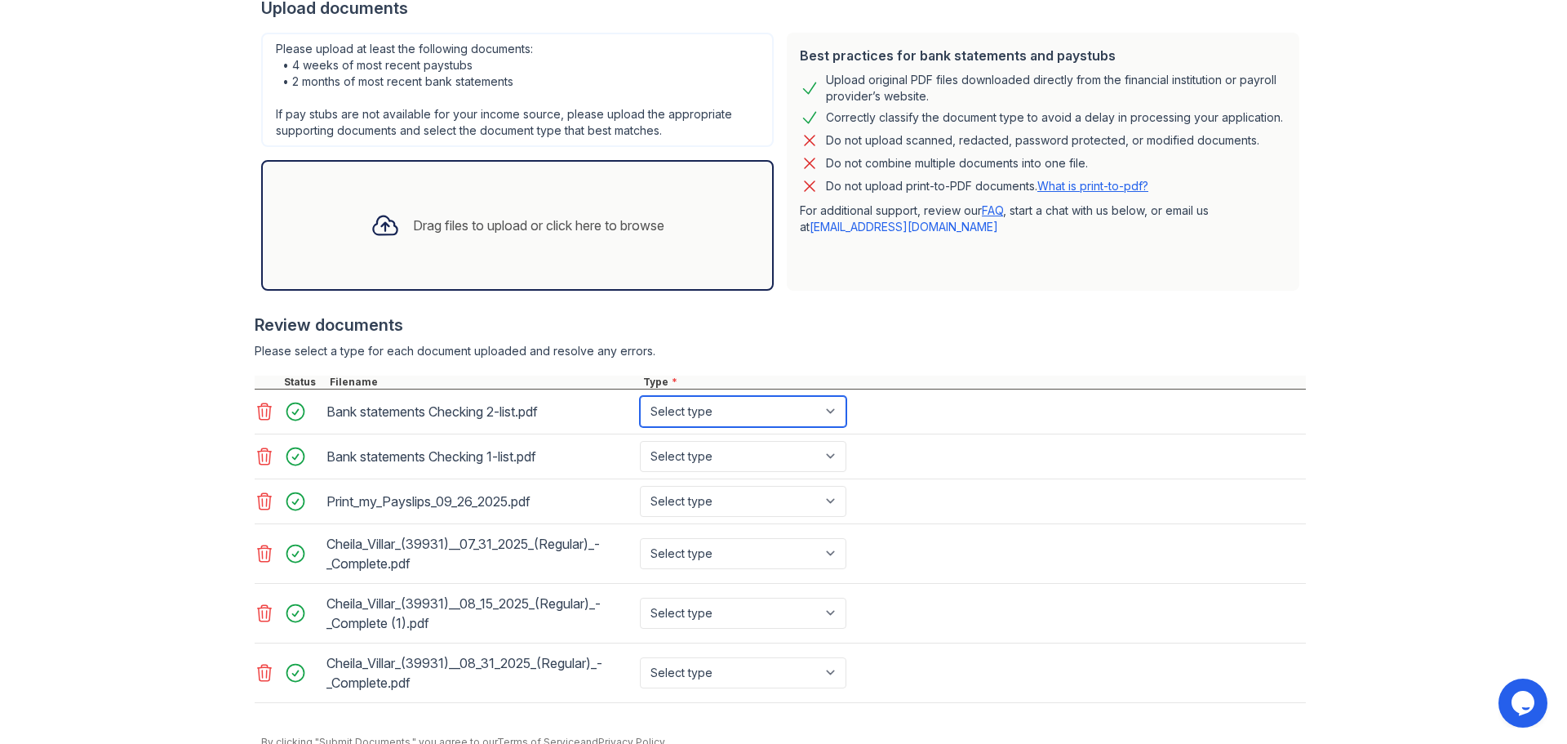
click at [834, 410] on select "Select type Paystub Bank Statement Offer Letter Tax Documents Benefit Award Let…" at bounding box center [743, 411] width 207 height 31
select select "bank_statement"
click at [640, 396] on select "Select type Paystub Bank Statement Offer Letter Tax Documents Benefit Award Let…" at bounding box center [743, 411] width 207 height 31
click at [765, 455] on select "Select type Paystub Bank Statement Offer Letter Tax Documents Benefit Award Let…" at bounding box center [743, 456] width 207 height 31
select select "bank_statement"
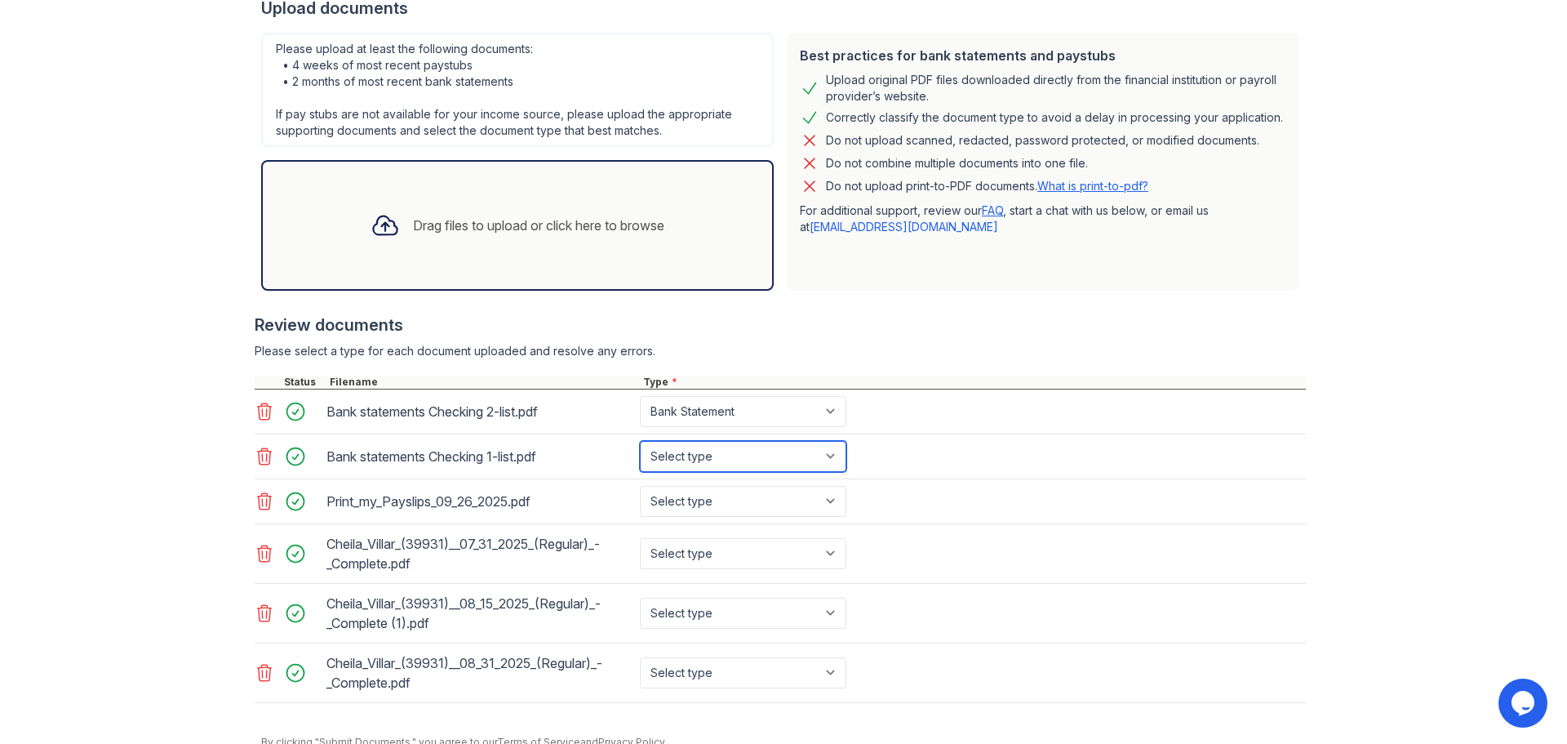
click at [640, 441] on select "Select type Paystub Bank Statement Offer Letter Tax Documents Benefit Award Let…" at bounding box center [743, 456] width 207 height 31
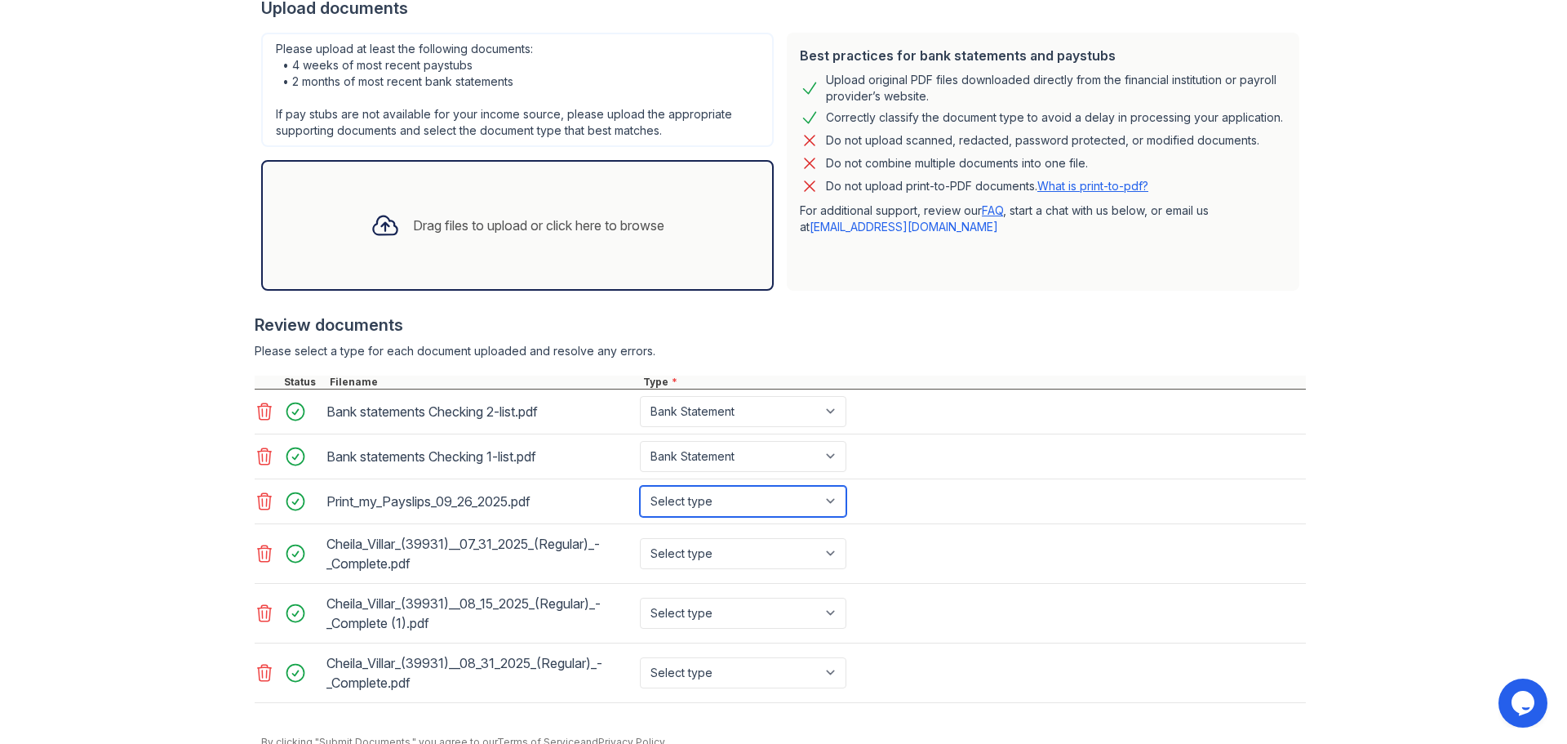
click at [770, 508] on select "Select type Paystub Bank Statement Offer Letter Tax Documents Benefit Award Let…" at bounding box center [743, 501] width 207 height 31
select select "paystub"
click at [640, 486] on select "Select type Paystub Bank Statement Offer Letter Tax Documents Benefit Award Let…" at bounding box center [743, 501] width 207 height 31
click at [703, 548] on select "Select type Paystub Bank Statement Offer Letter Tax Documents Benefit Award Let…" at bounding box center [743, 553] width 207 height 31
select select "paystub"
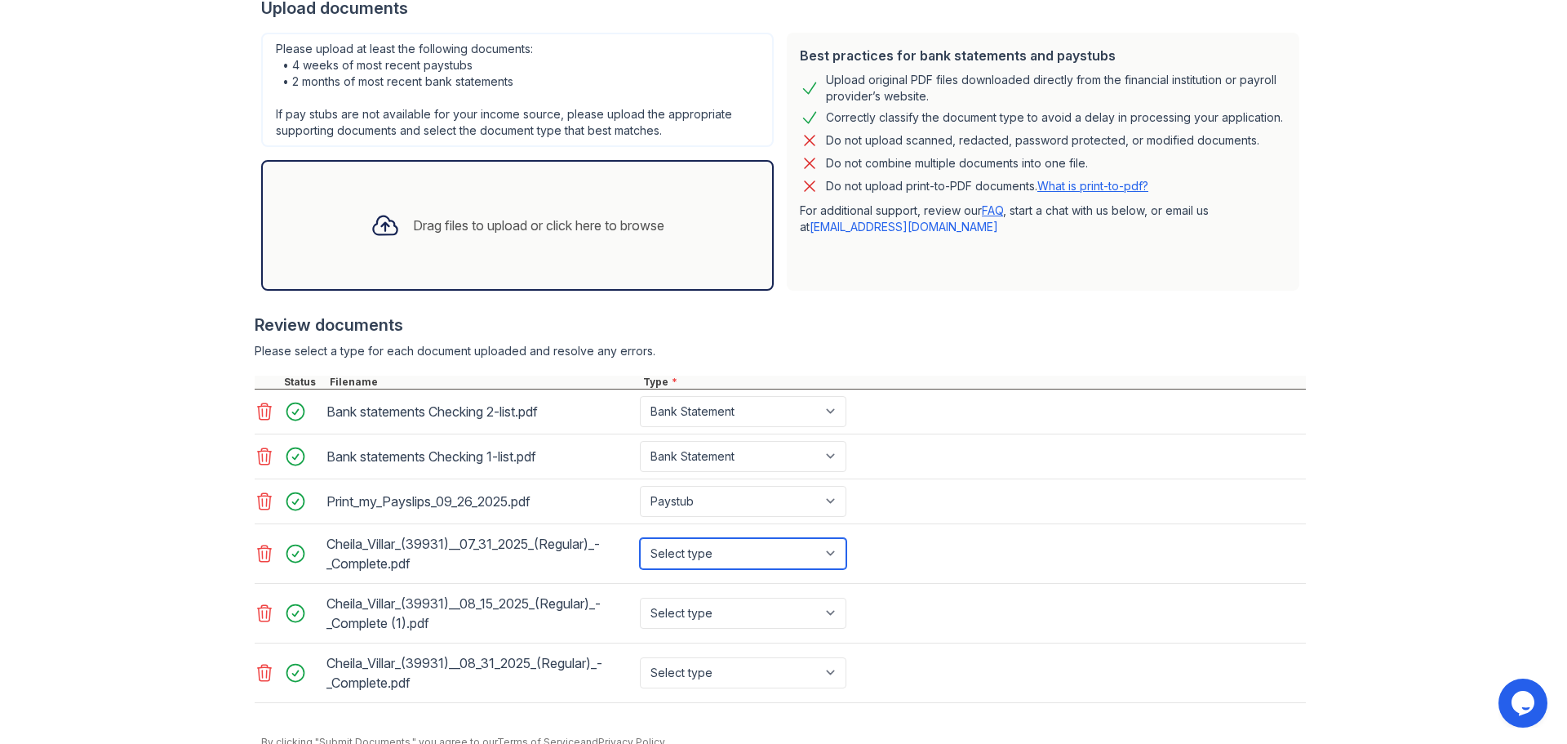
click at [640, 538] on select "Select type Paystub Bank Statement Offer Letter Tax Documents Benefit Award Let…" at bounding box center [743, 553] width 207 height 31
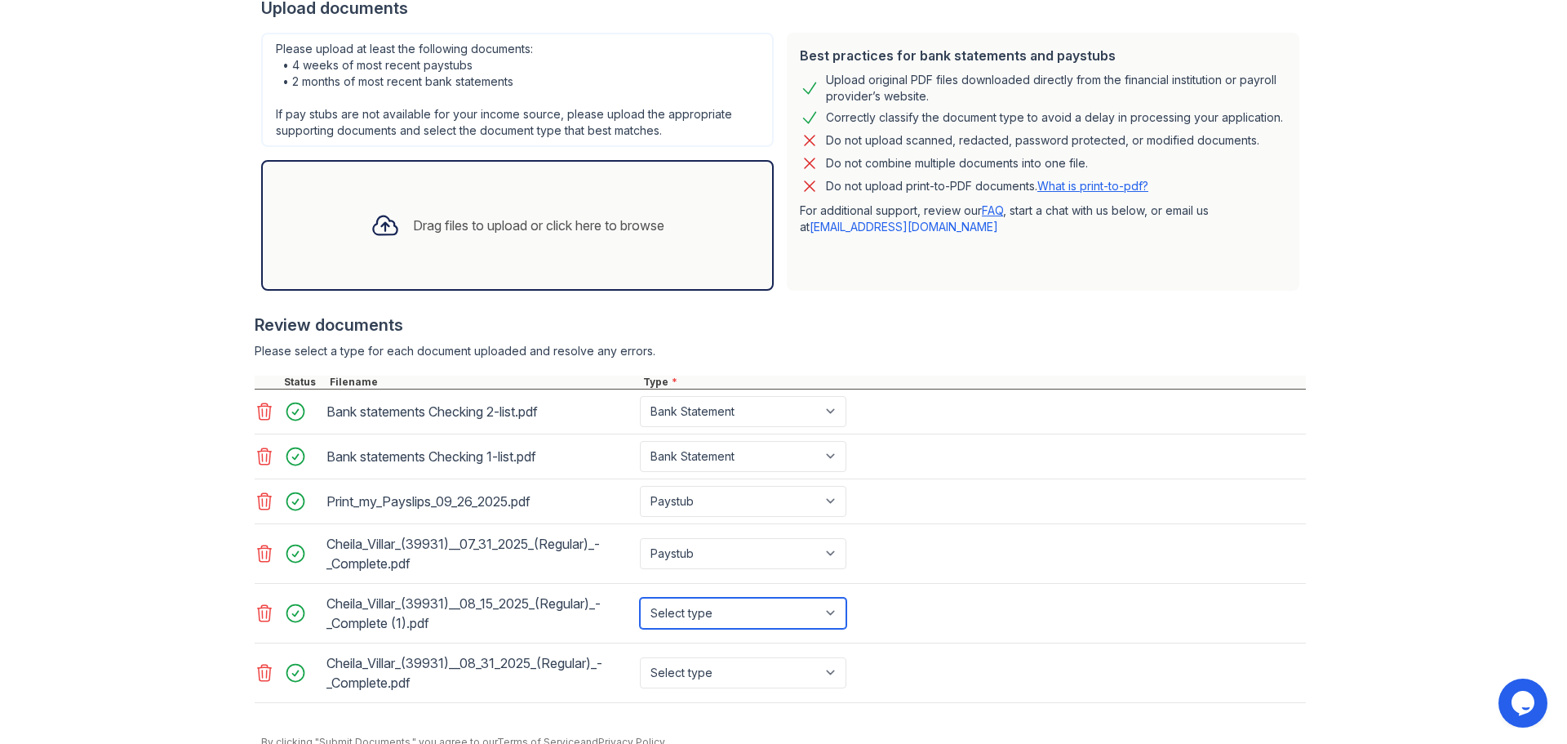
click at [678, 608] on select "Select type Paystub Bank Statement Offer Letter Tax Documents Benefit Award Let…" at bounding box center [743, 613] width 207 height 31
select select "paystub"
click at [640, 598] on select "Select type Paystub Bank Statement Offer Letter Tax Documents Benefit Award Let…" at bounding box center [743, 613] width 207 height 31
click at [688, 677] on select "Select type Paystub Bank Statement Offer Letter Tax Documents Benefit Award Let…" at bounding box center [743, 672] width 207 height 31
select select "paystub"
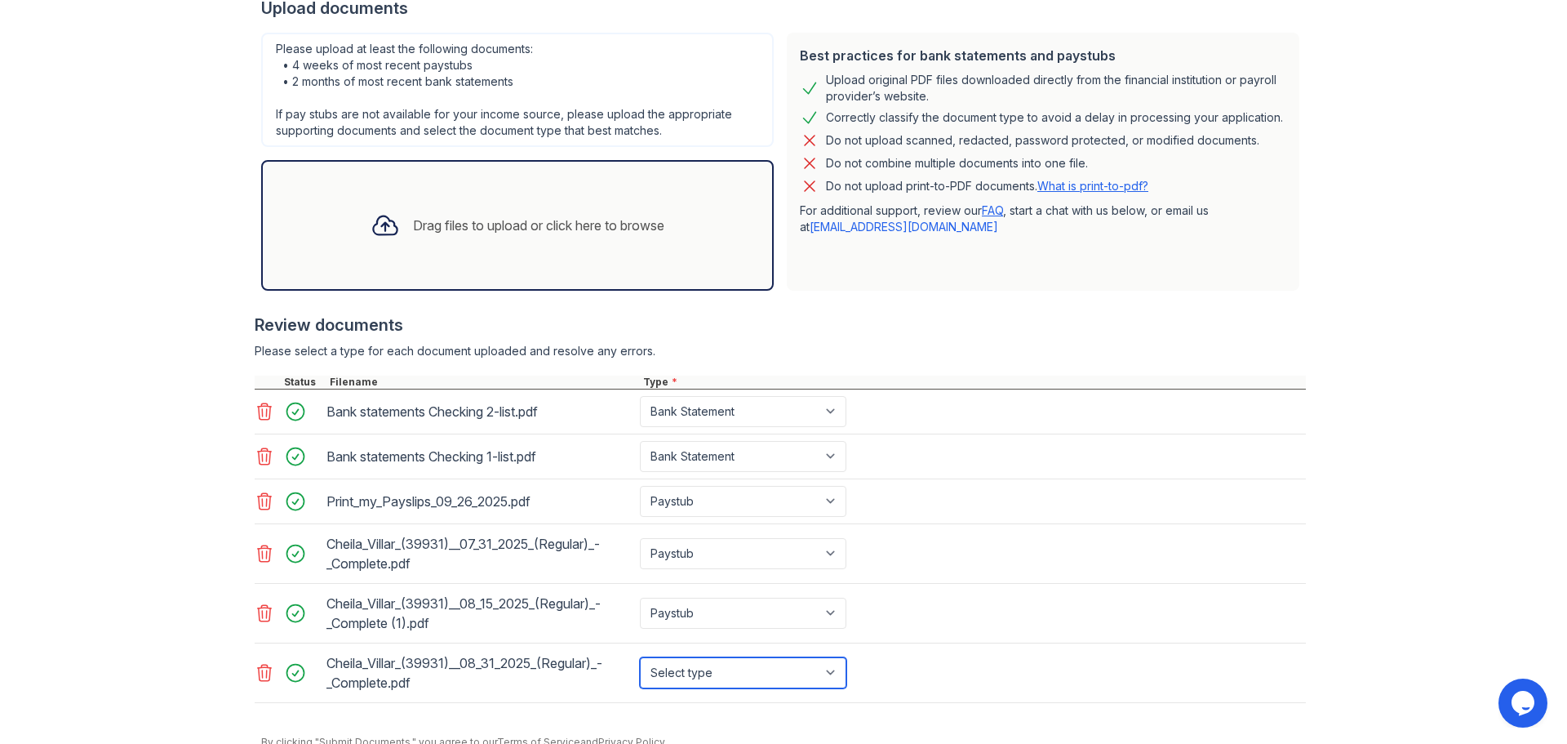
click at [640, 657] on select "Select type Paystub Bank Statement Offer Letter Tax Documents Benefit Award Let…" at bounding box center [743, 672] width 207 height 31
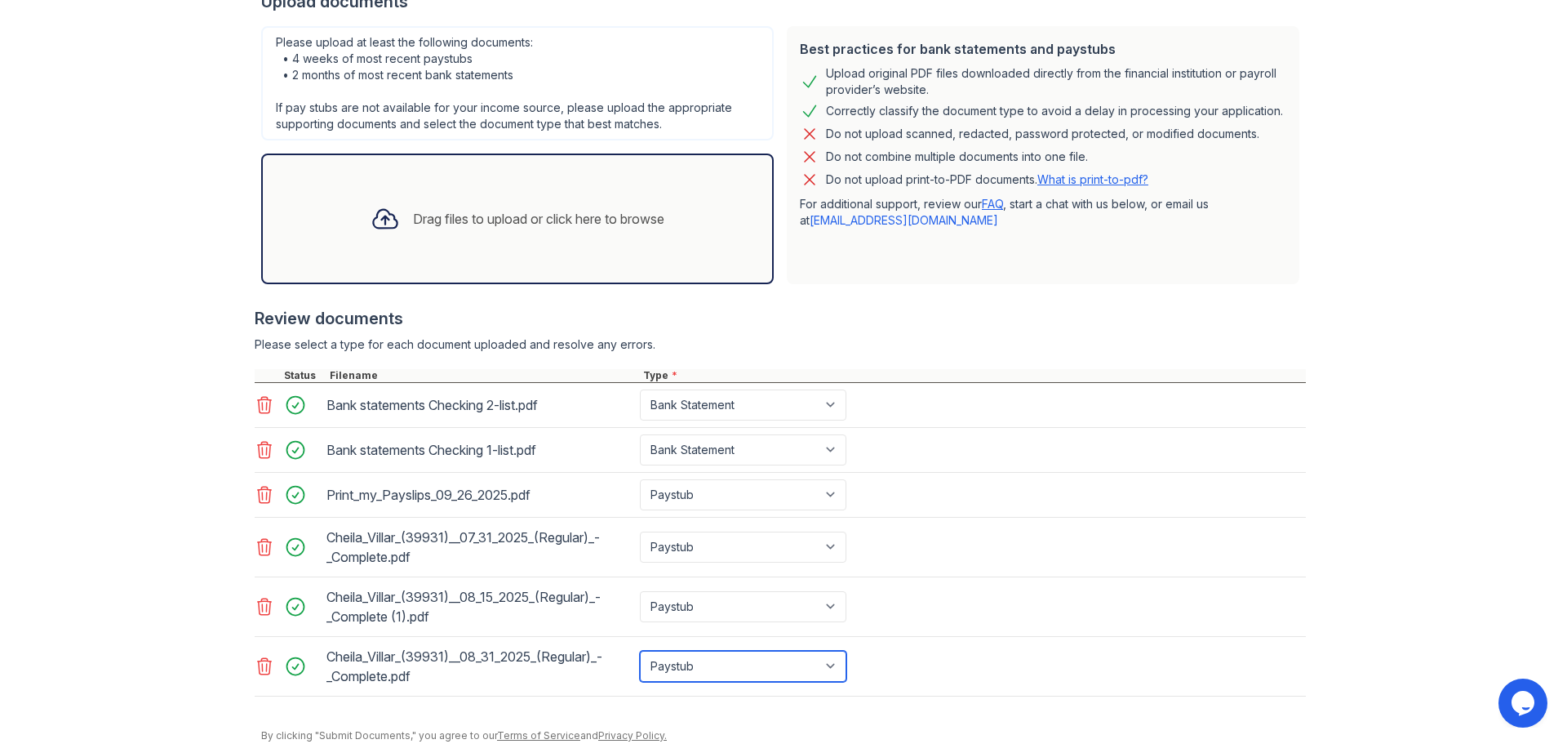
scroll to position [407, 0]
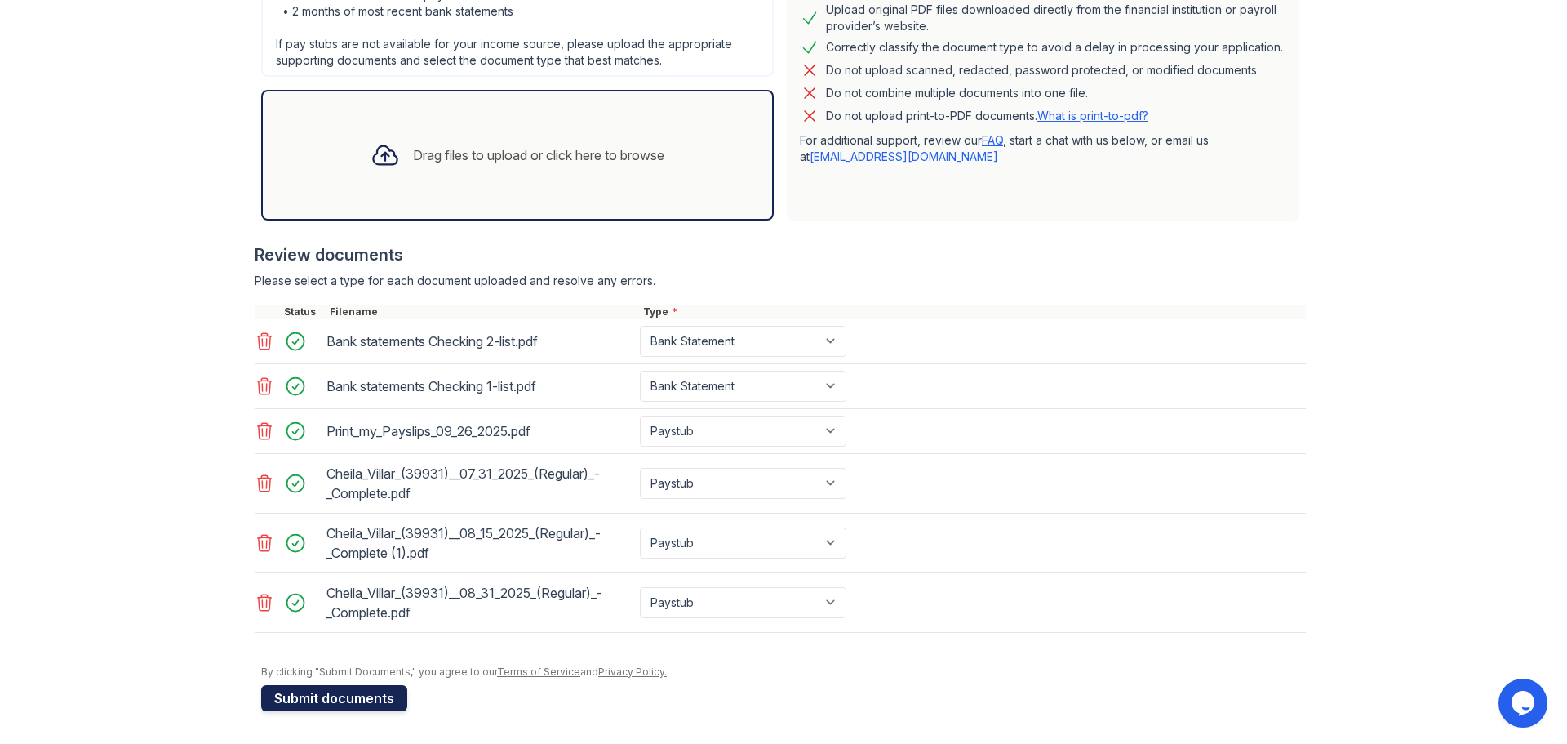
click at [322, 703] on button "Submit documents" at bounding box center [334, 698] width 146 height 26
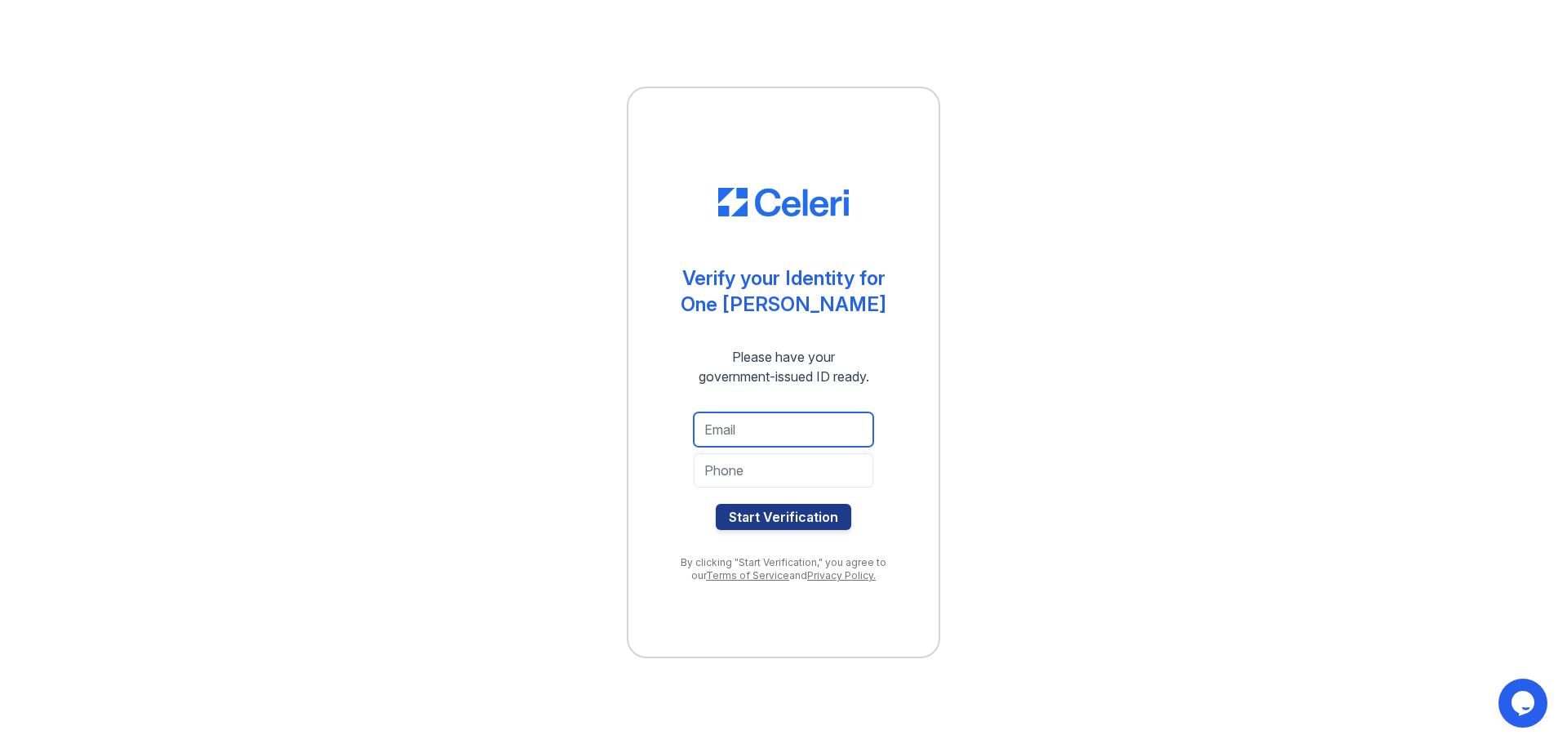
click at [775, 428] on input "email" at bounding box center [784, 429] width 180 height 34
type input "cvillar38@gmail.com"
click at [771, 476] on input "tel" at bounding box center [784, 470] width 180 height 34
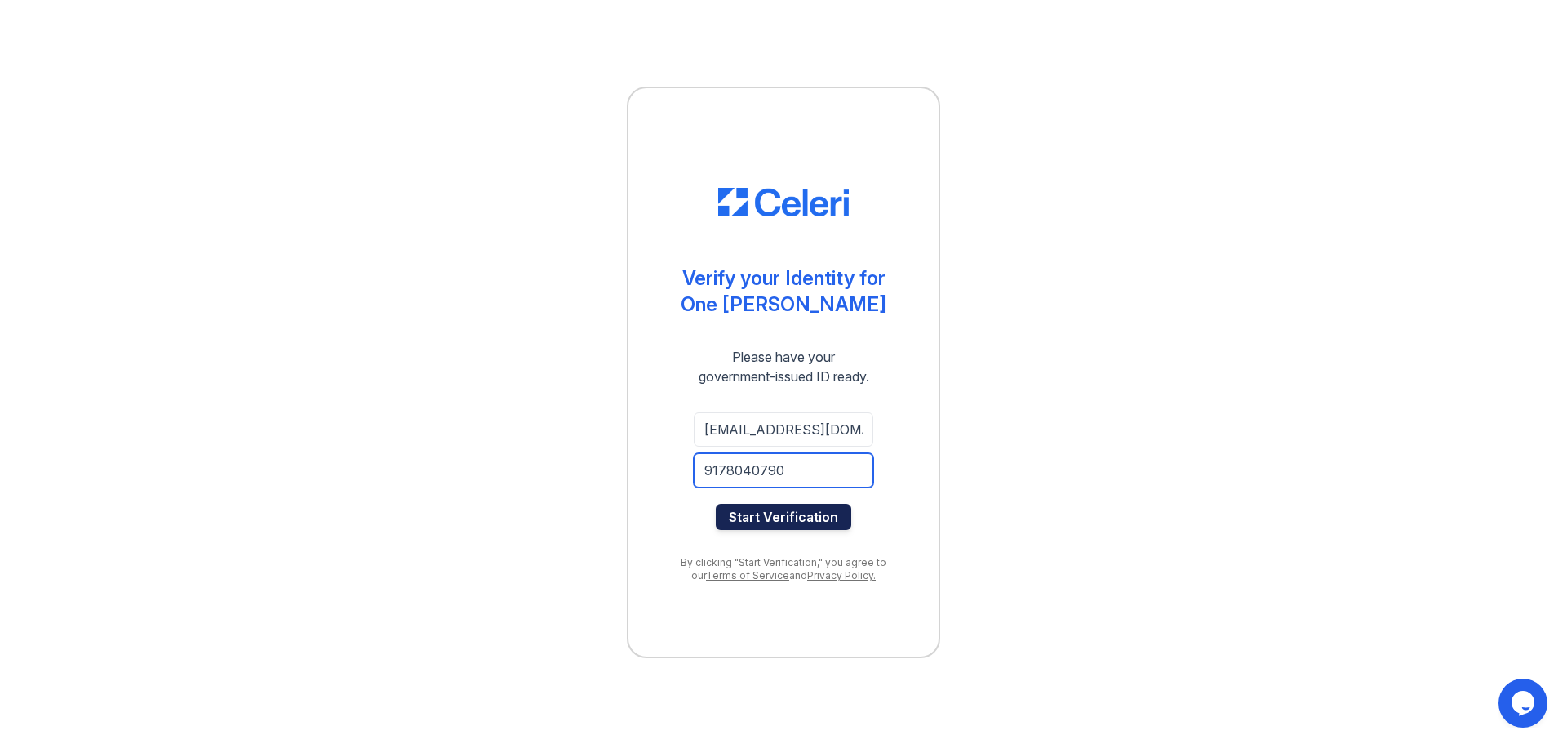
type input "9178040790"
click at [791, 519] on button "Start Verification" at bounding box center [784, 517] width 136 height 26
